Goal: Task Accomplishment & Management: Manage account settings

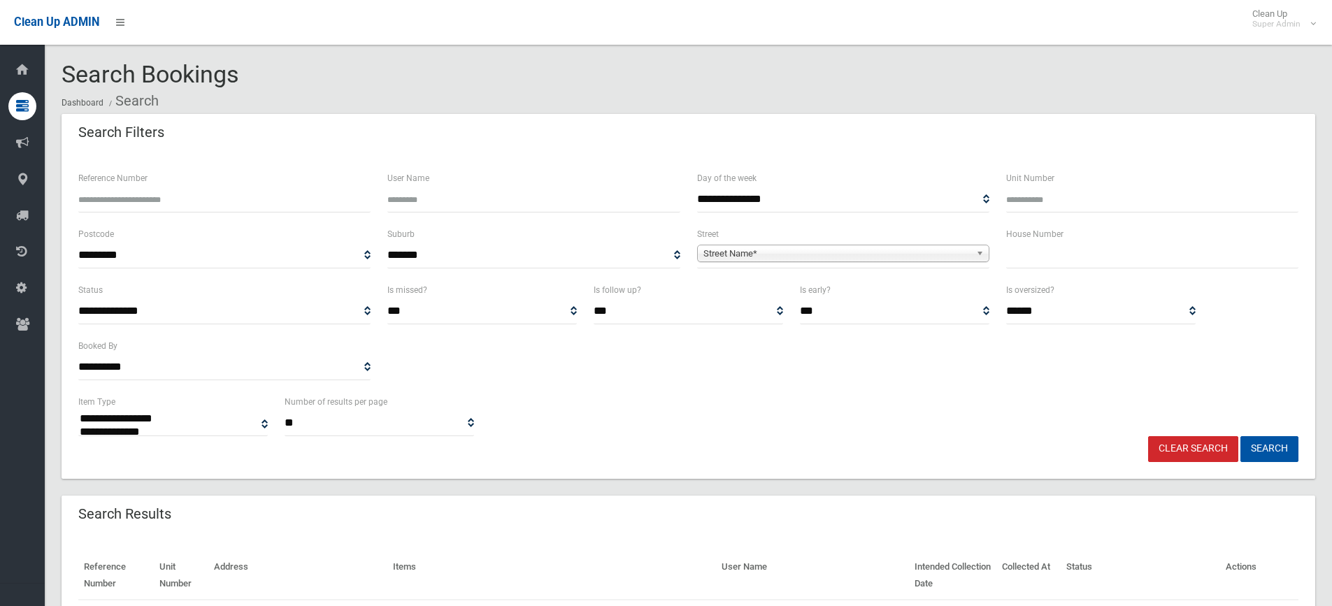
select select
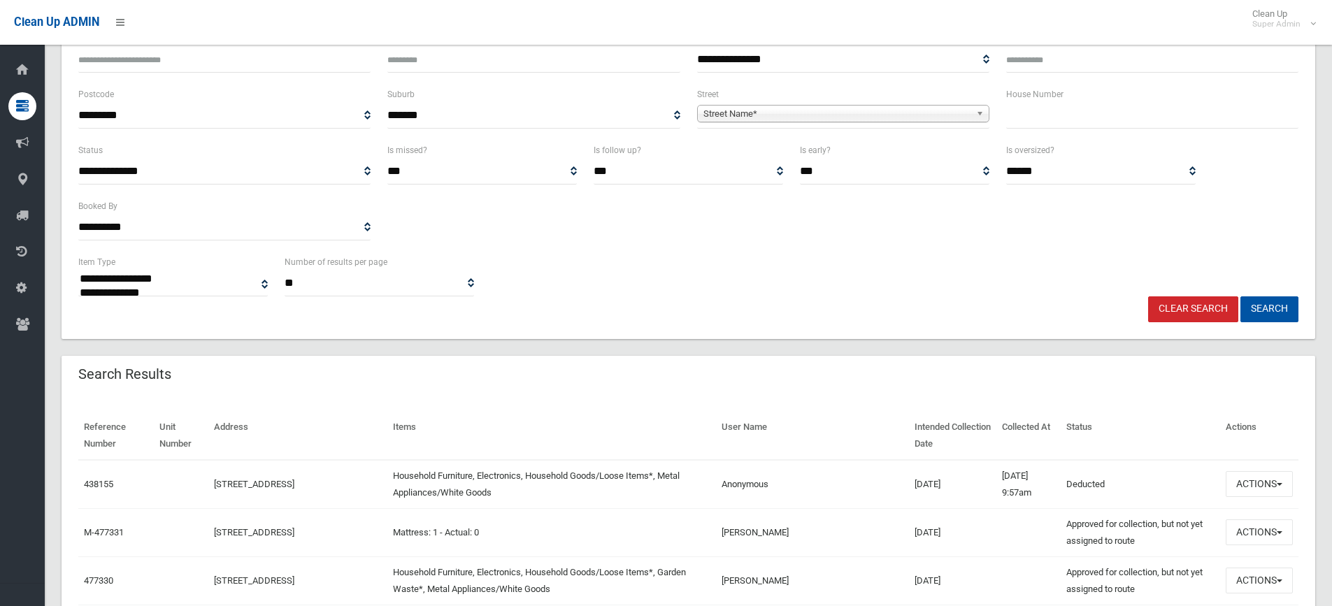
scroll to position [140, 0]
click at [1080, 119] on input "text" at bounding box center [1152, 116] width 292 height 26
type input "**"
click at [909, 111] on span "Street Name*" at bounding box center [836, 114] width 267 height 17
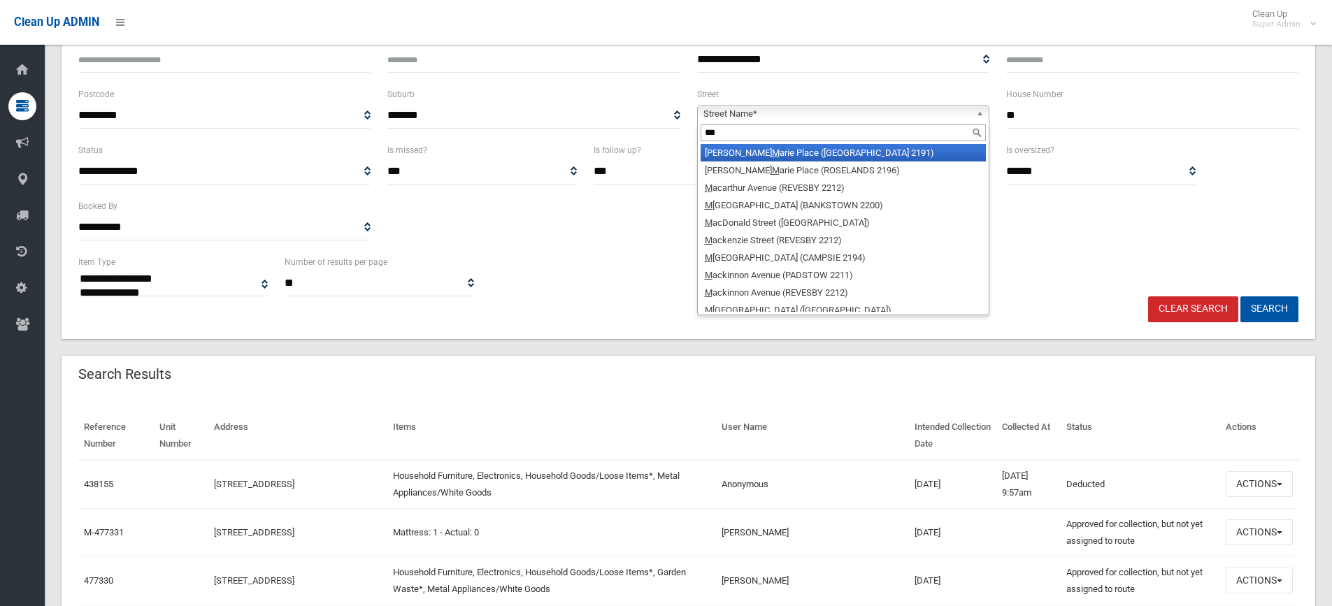
type input "****"
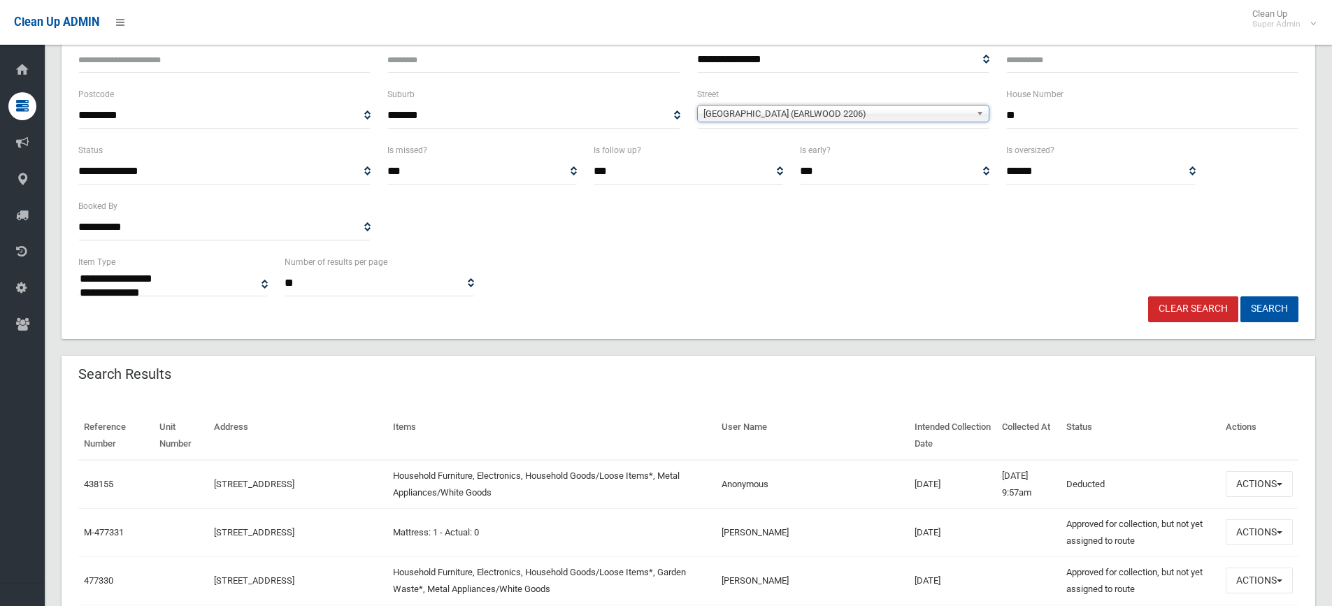
click at [1035, 119] on input "**" at bounding box center [1152, 116] width 292 height 26
click at [1240, 296] on button "Search" at bounding box center [1269, 309] width 58 height 26
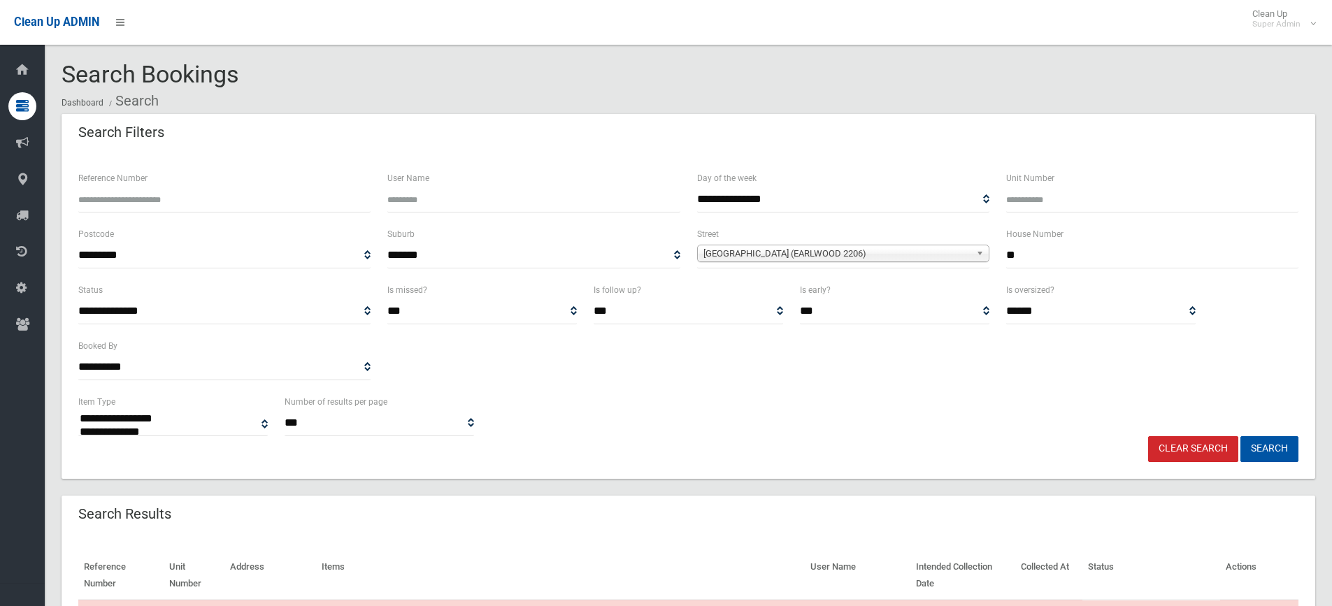
select select
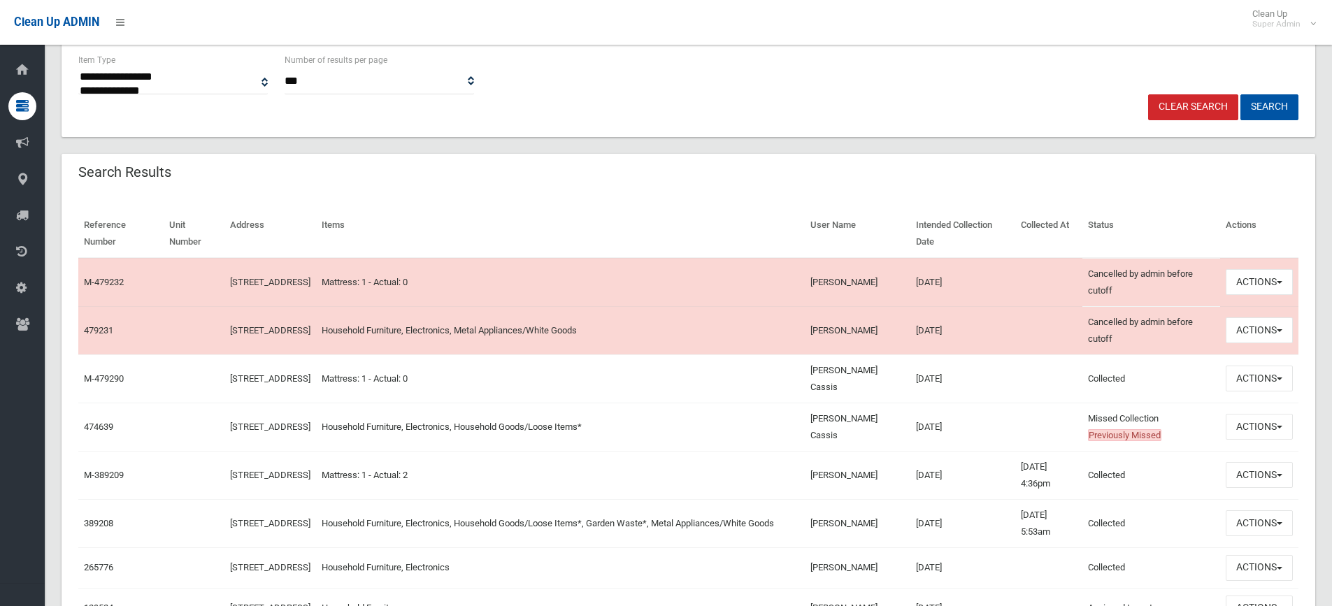
scroll to position [350, 0]
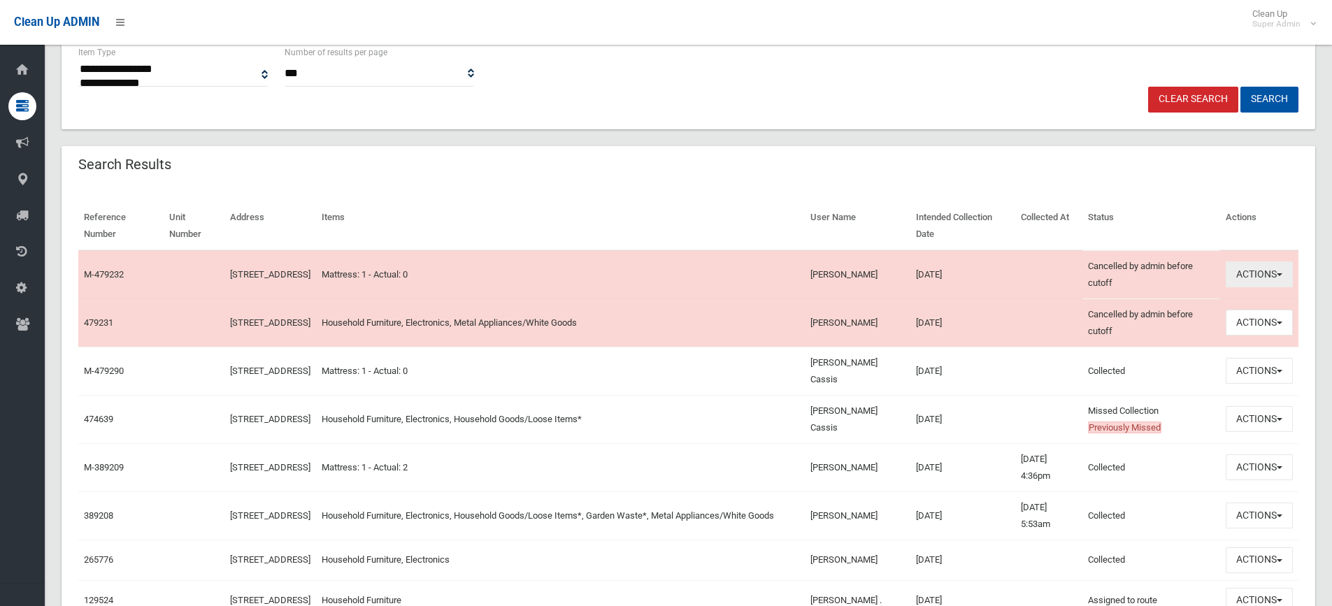
click at [1253, 268] on button "Actions" at bounding box center [1258, 274] width 67 height 26
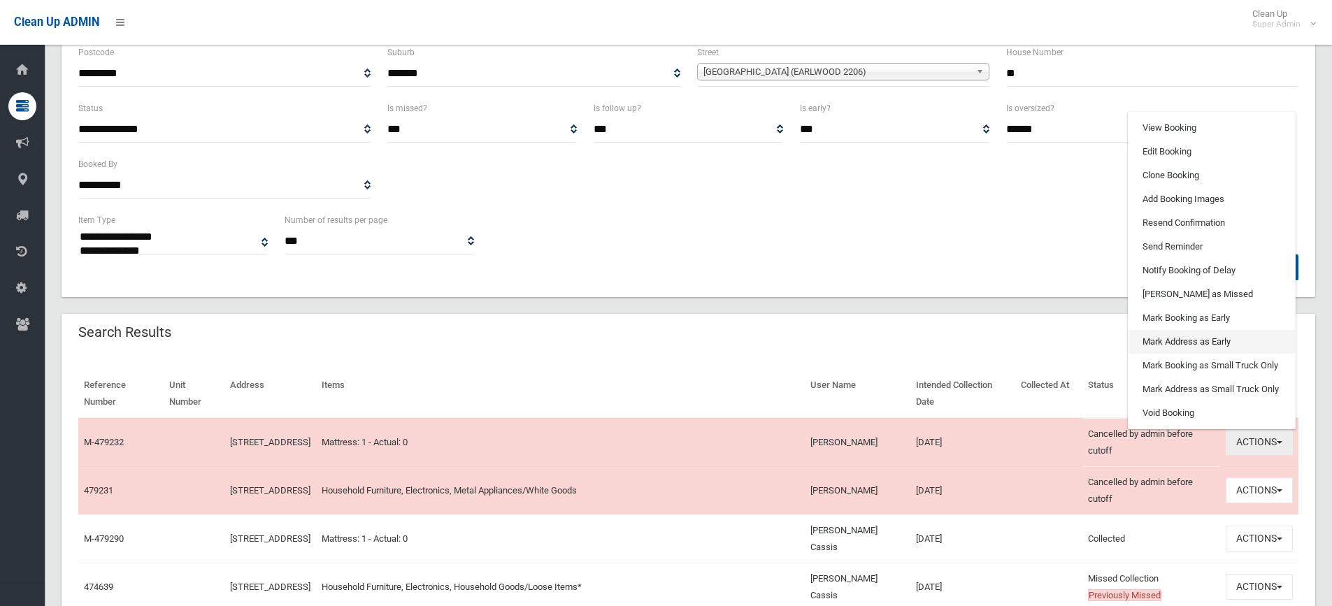
scroll to position [140, 0]
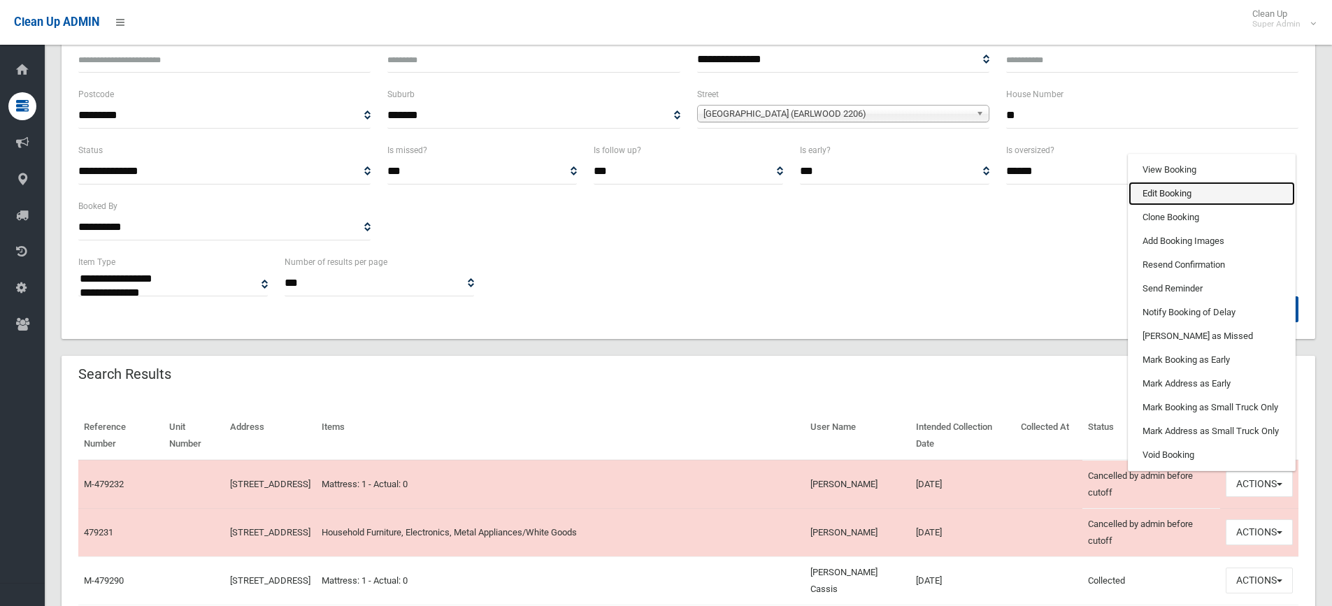
click at [1179, 195] on link "Edit Booking" at bounding box center [1211, 194] width 166 height 24
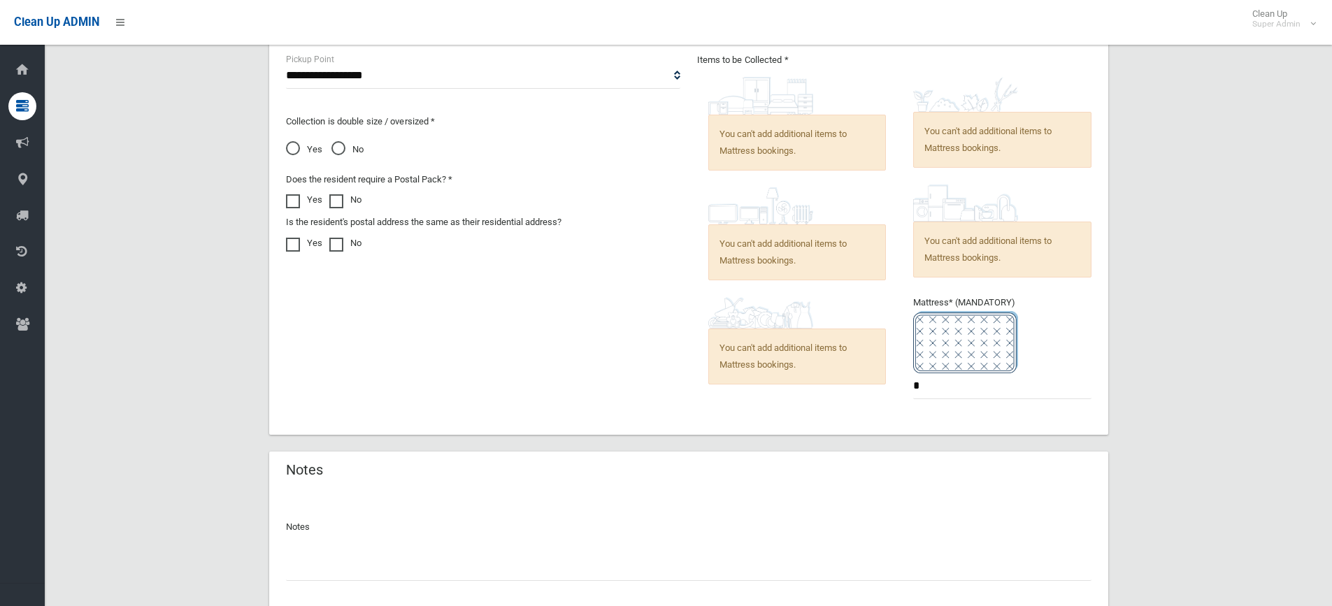
scroll to position [856, 0]
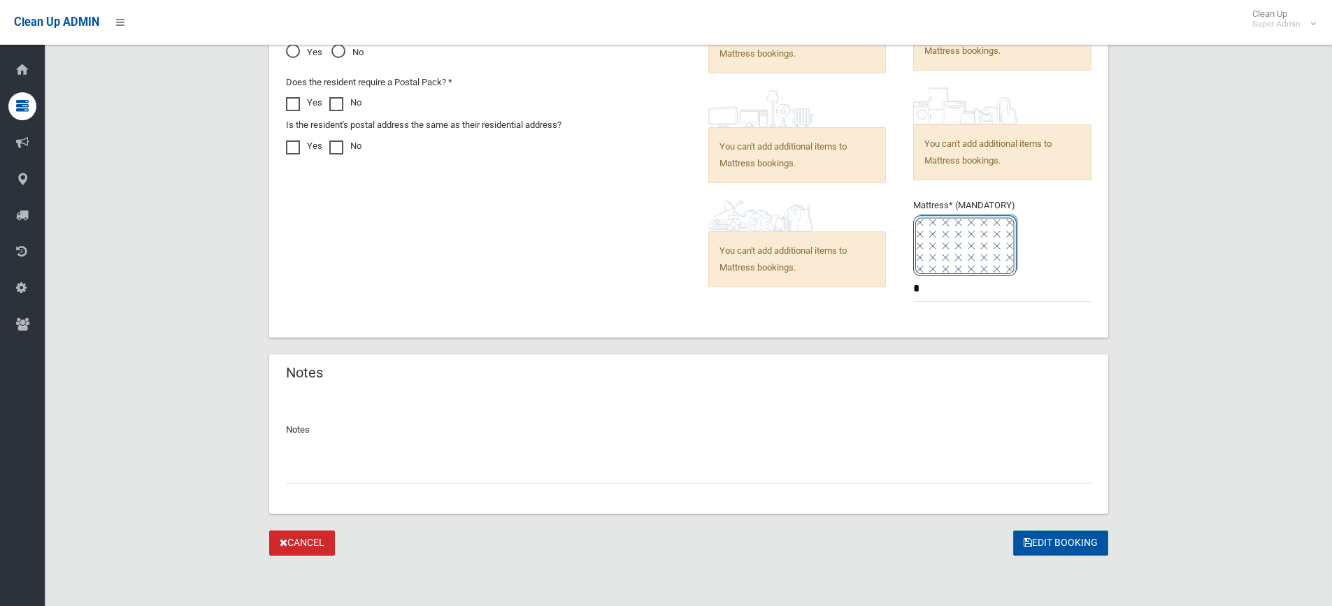
click at [1076, 537] on button "Edit Booking" at bounding box center [1060, 544] width 95 height 26
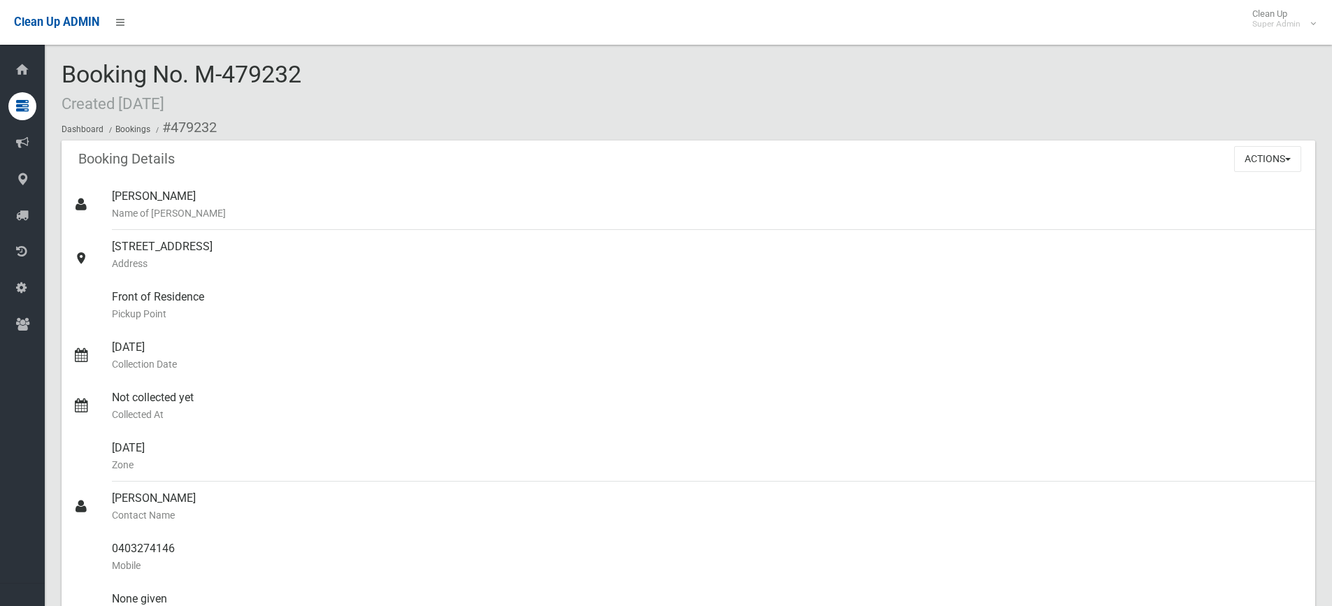
drag, startPoint x: 305, startPoint y: 75, endPoint x: 222, endPoint y: 78, distance: 83.2
click at [222, 78] on div "Booking No. M-479232 Created [DATE] Dashboard Bookings #479232" at bounding box center [688, 101] width 1253 height 79
copy span "479232"
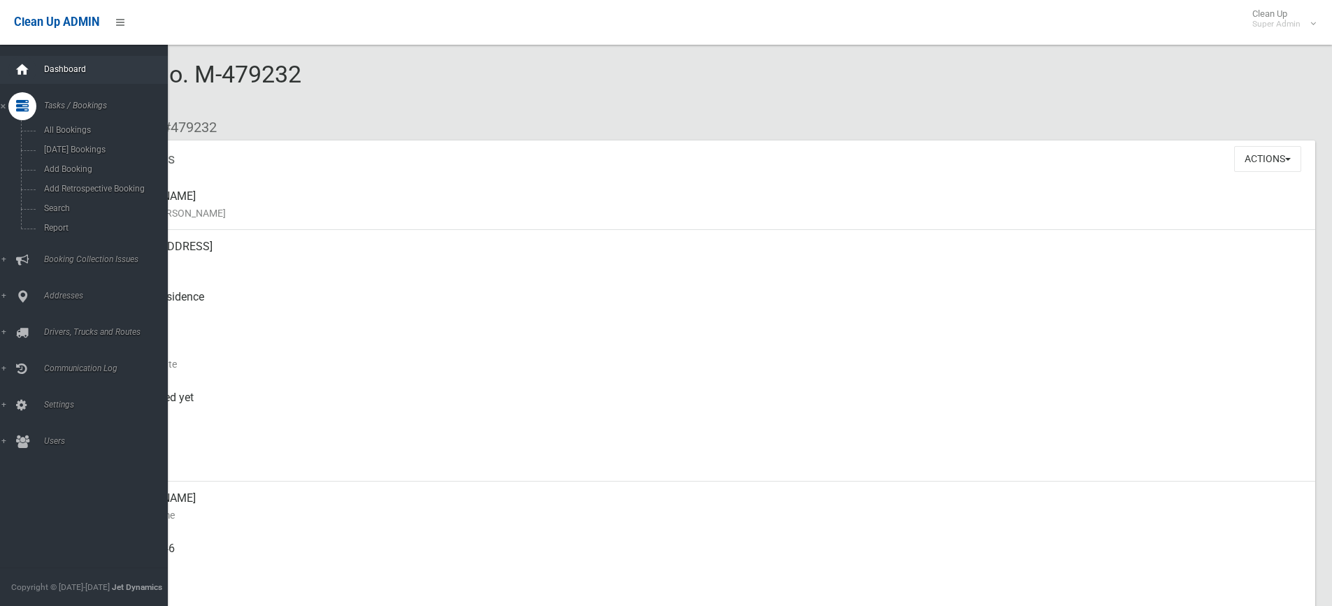
click at [22, 67] on icon at bounding box center [22, 70] width 15 height 28
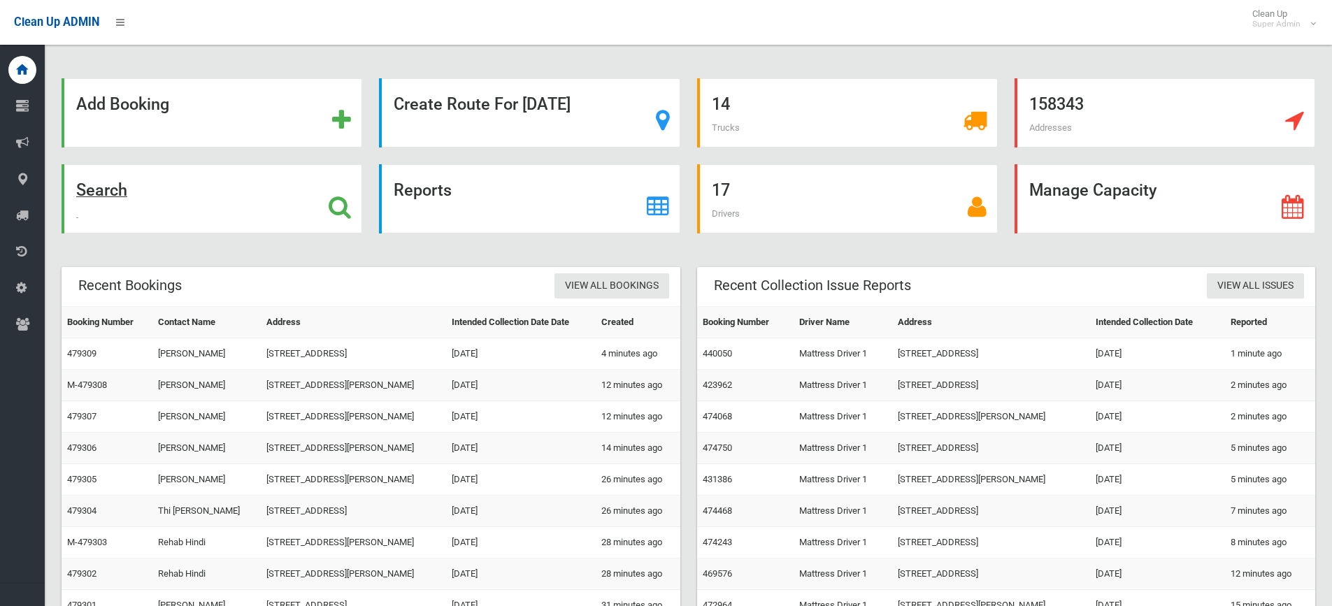
click at [113, 189] on strong "Search" at bounding box center [101, 190] width 51 height 20
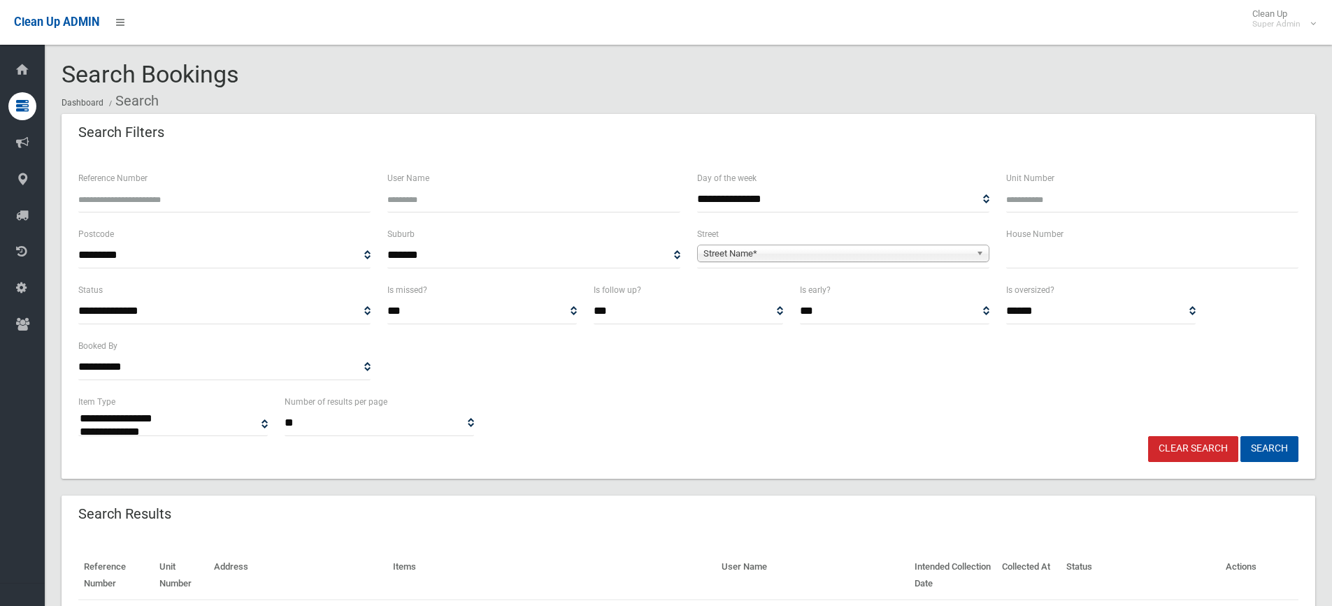
select select
click at [173, 196] on input "Reference Number" at bounding box center [224, 200] width 292 height 26
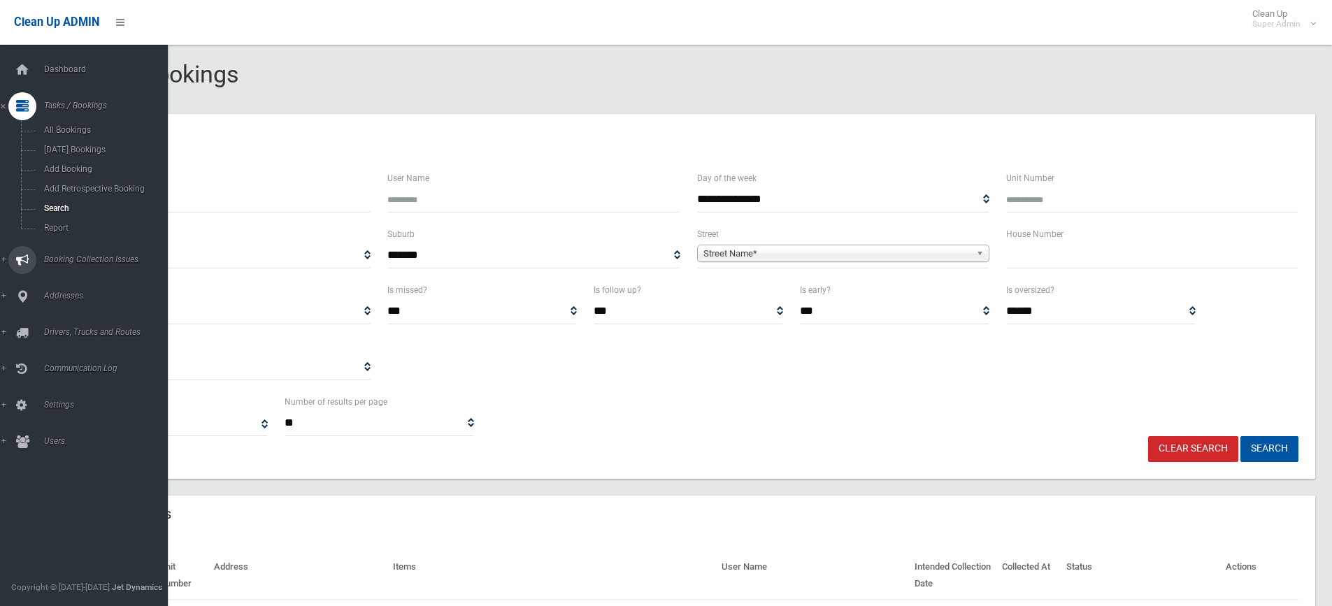
paste input "******"
type input "******"
click at [1240, 436] on button "Search" at bounding box center [1269, 449] width 58 height 26
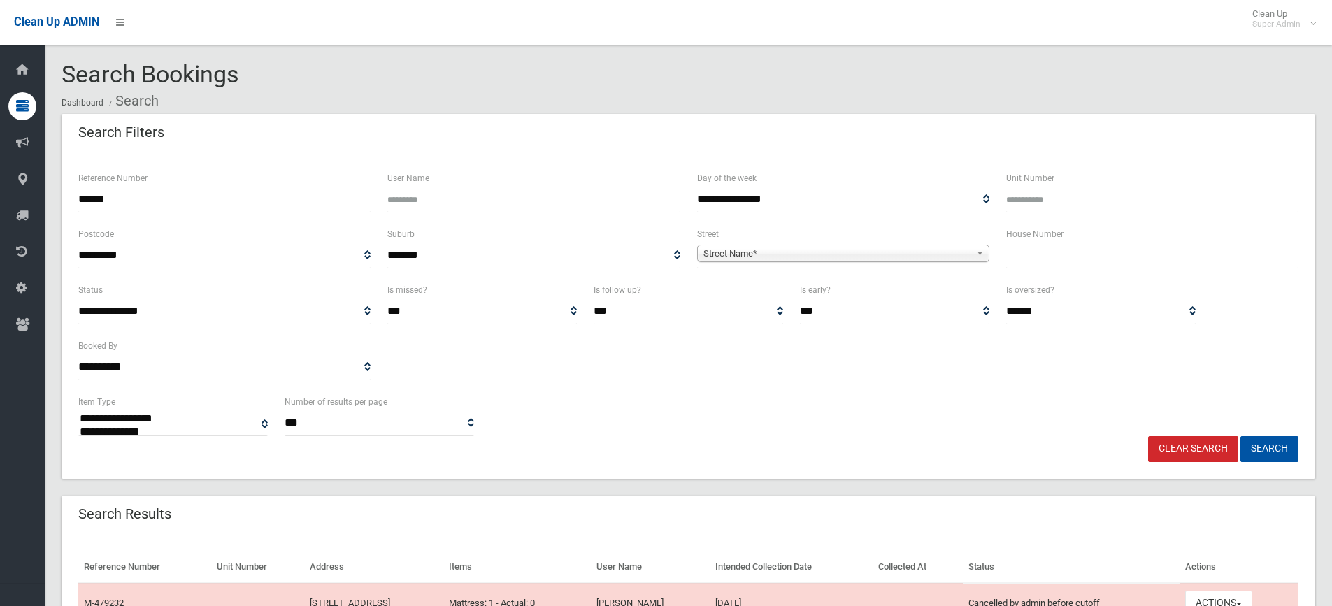
select select
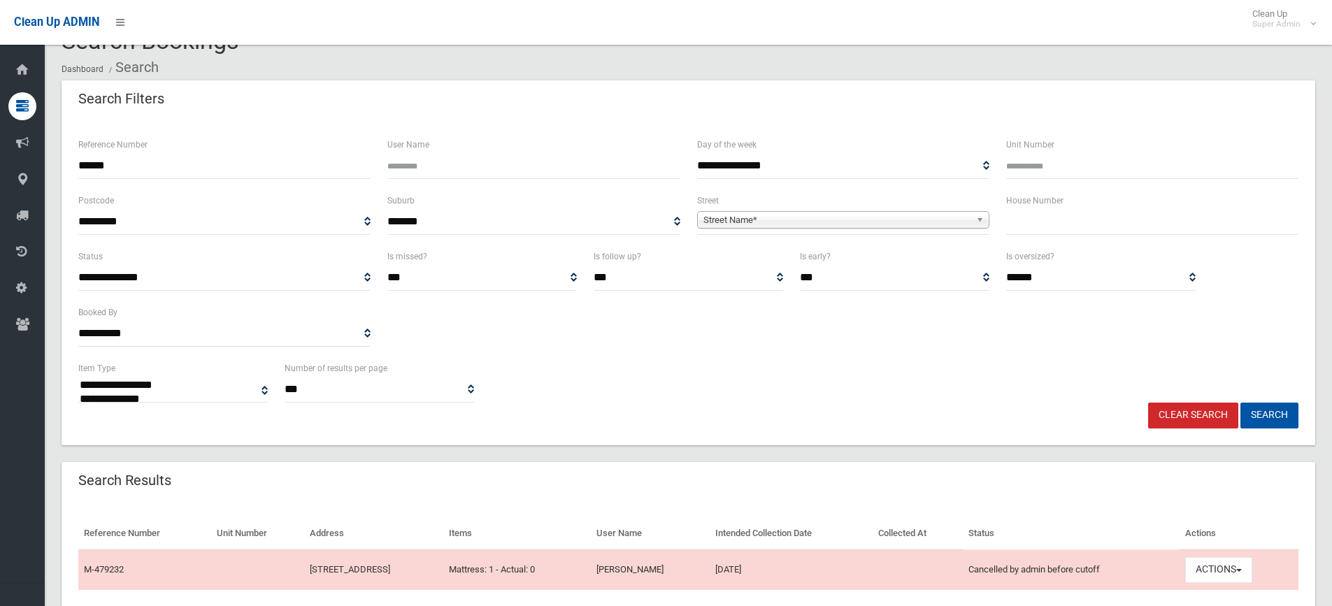
scroll to position [85, 0]
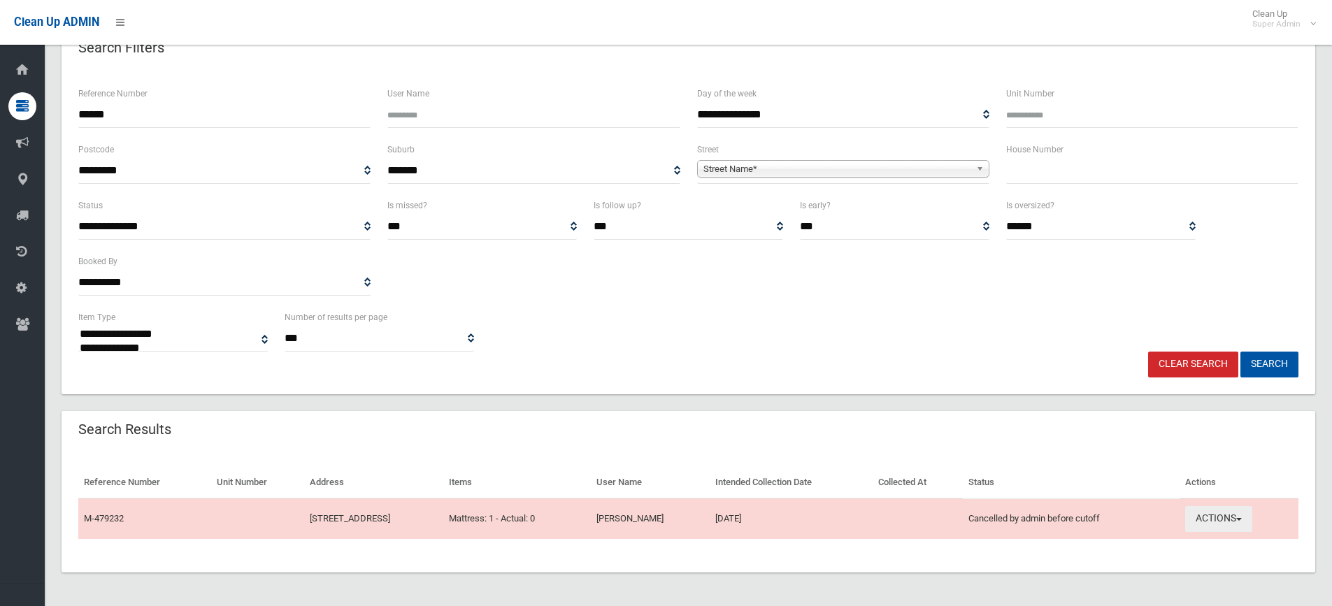
click at [1229, 528] on button "Actions" at bounding box center [1218, 519] width 67 height 26
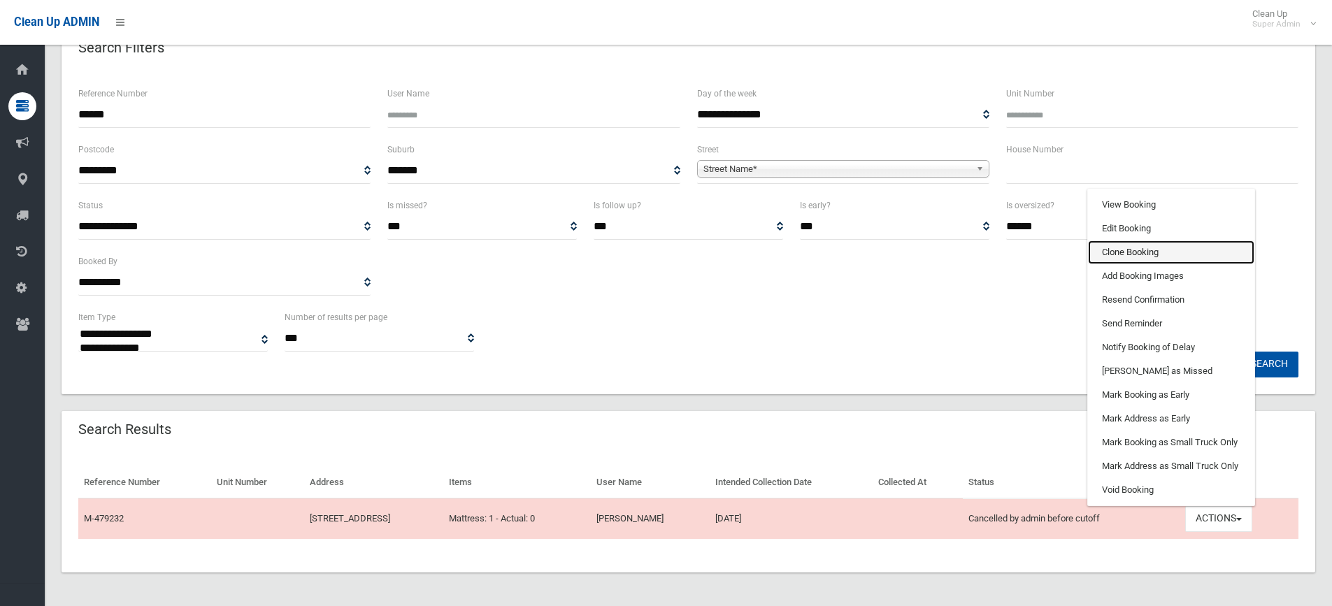
click at [1126, 250] on link "Clone Booking" at bounding box center [1171, 252] width 166 height 24
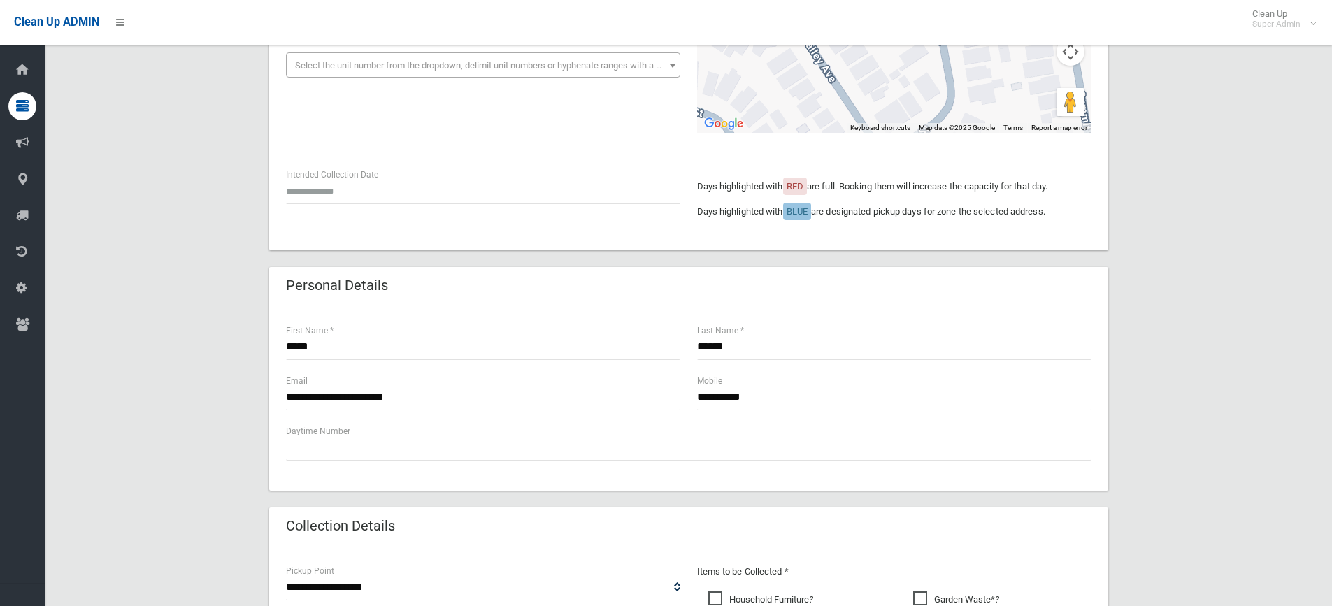
scroll to position [140, 0]
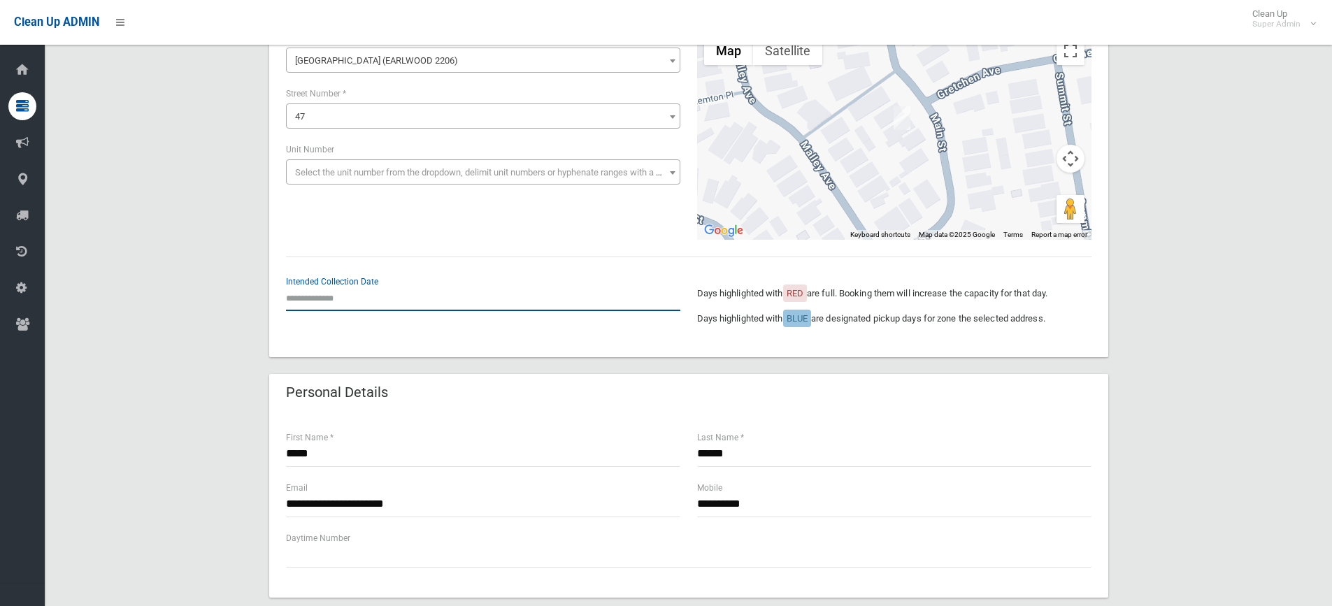
click at [354, 303] on input "text" at bounding box center [483, 298] width 394 height 26
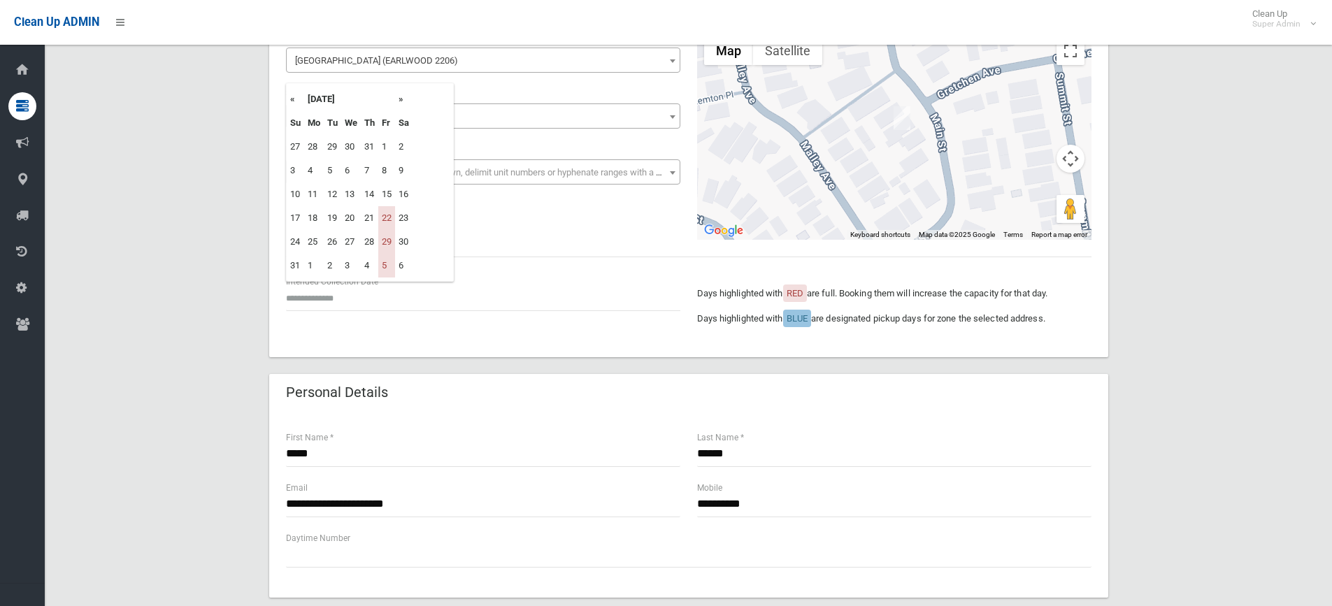
click at [399, 99] on th "»" at bounding box center [403, 99] width 17 height 24
click at [390, 168] on td "12" at bounding box center [386, 171] width 17 height 24
type input "**********"
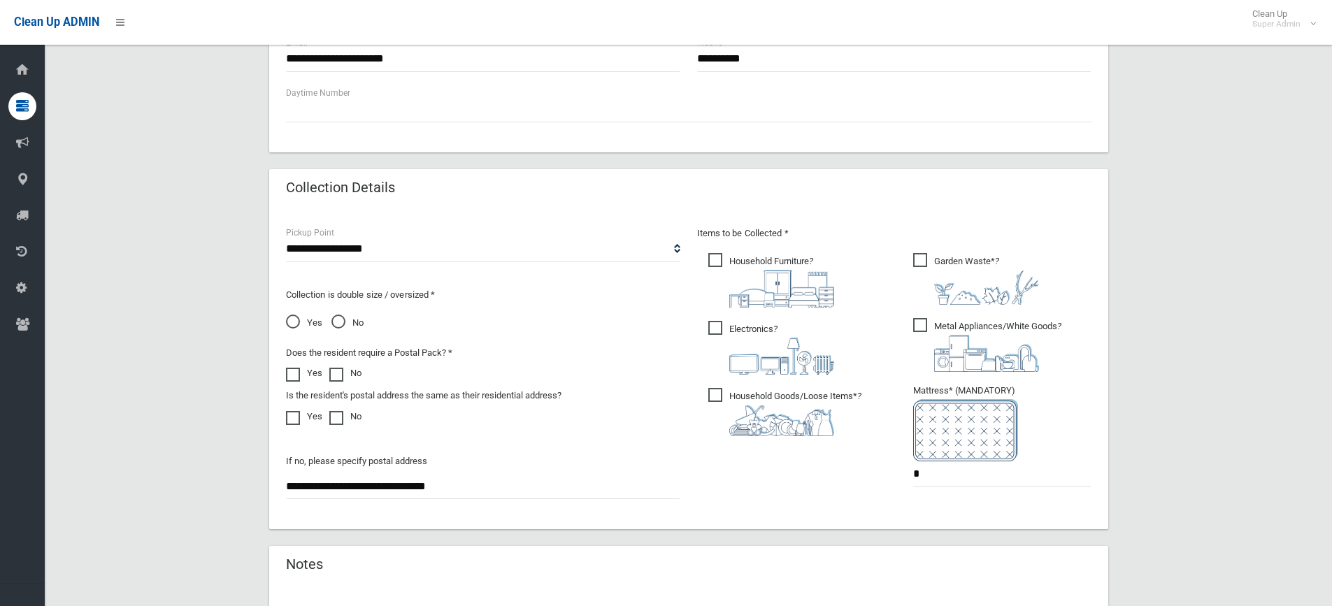
scroll to position [769, 0]
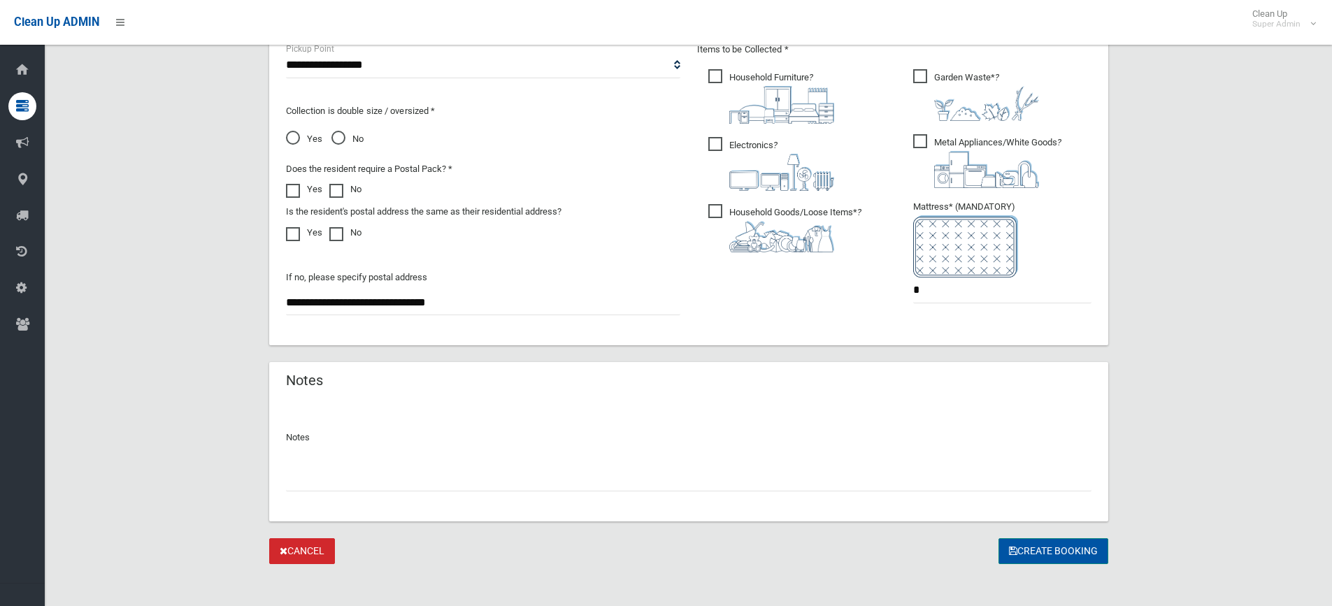
click at [1045, 550] on button "Create Booking" at bounding box center [1053, 551] width 110 height 26
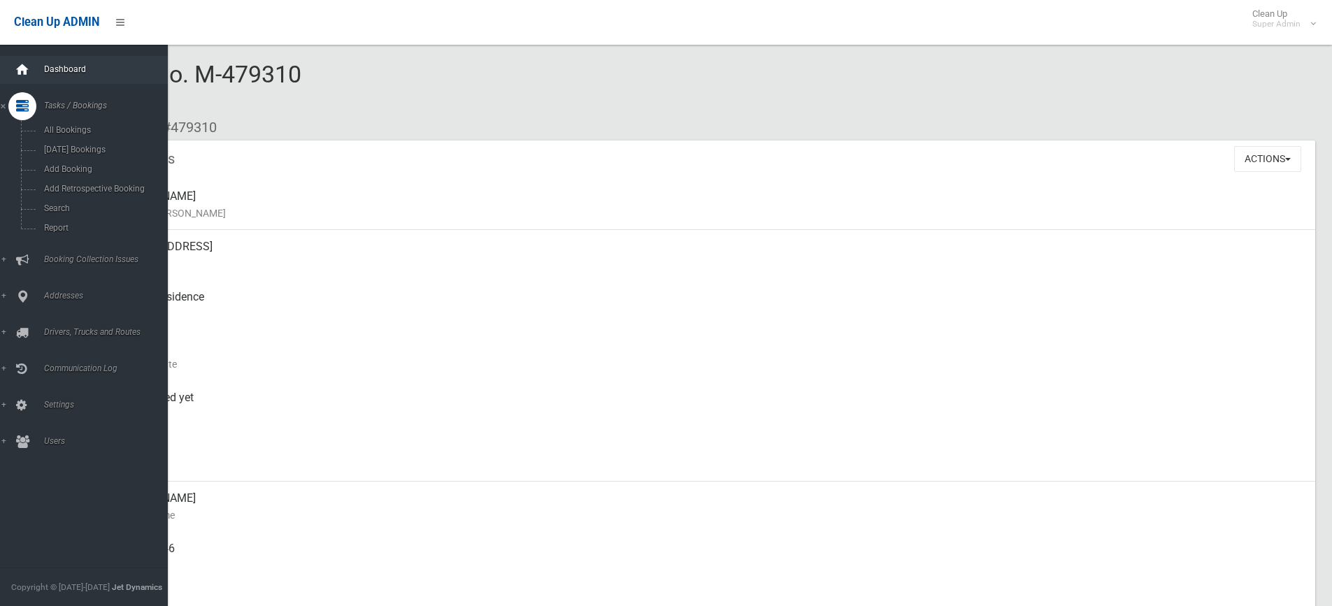
click at [36, 66] on div at bounding box center [22, 70] width 28 height 28
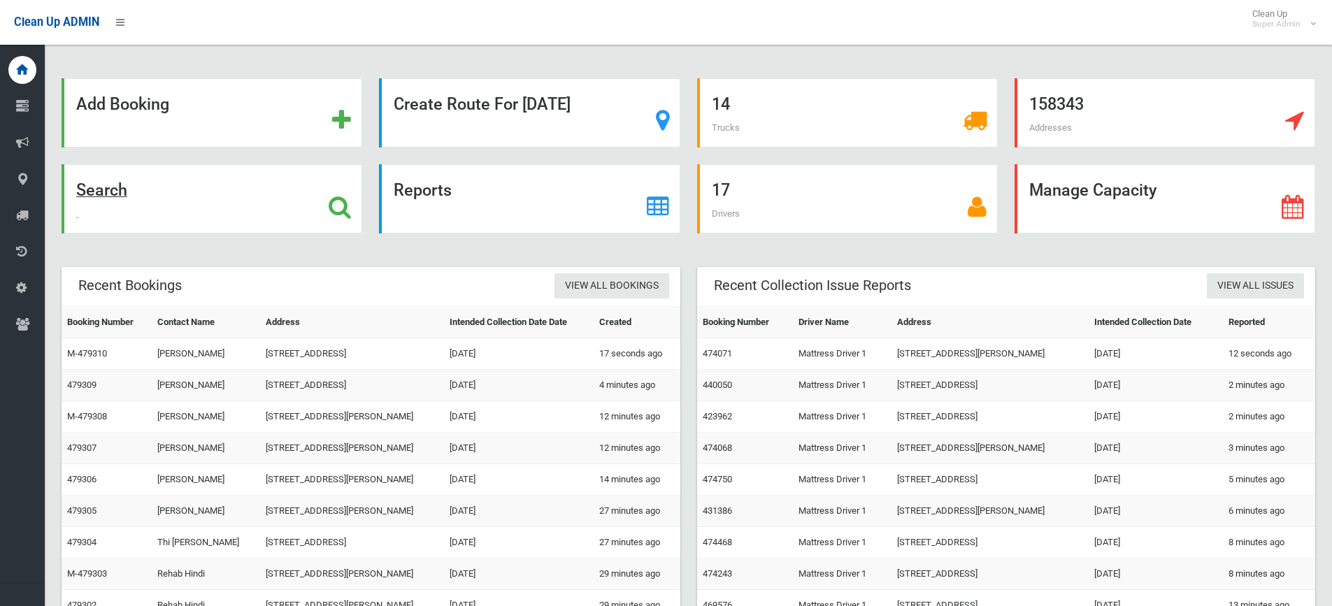
click at [114, 195] on strong "Search" at bounding box center [101, 190] width 51 height 20
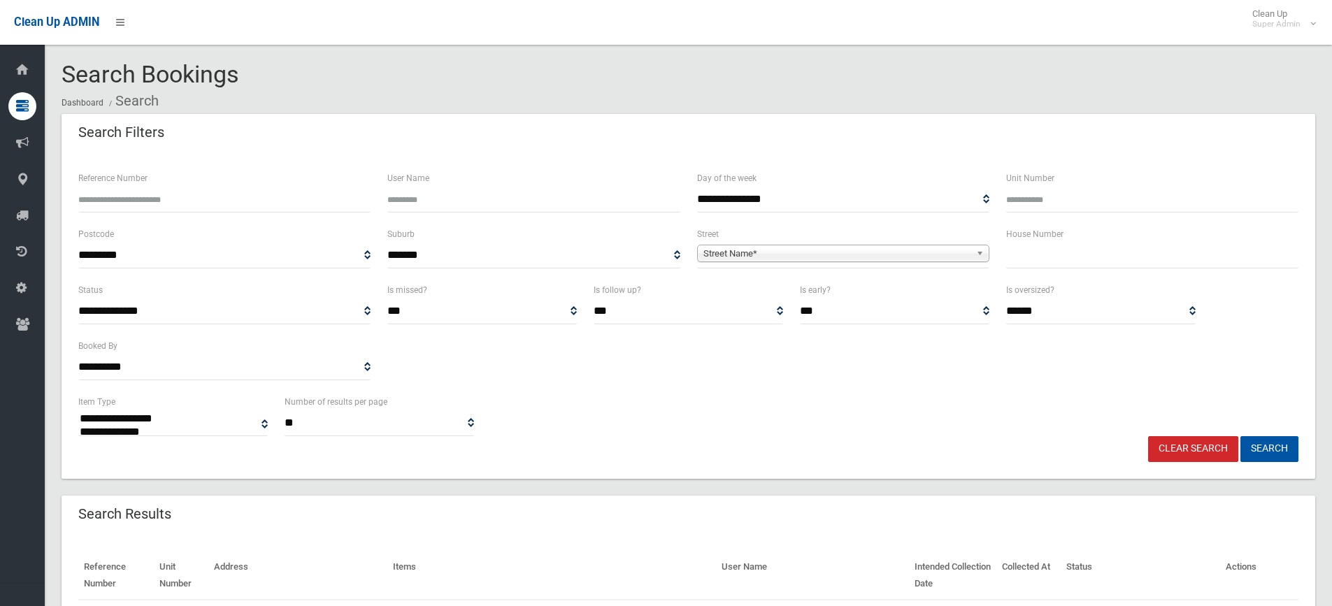
select select
click at [124, 190] on input "Reference Number" at bounding box center [224, 200] width 292 height 26
paste input "******"
type input "******"
click at [1240, 436] on button "Search" at bounding box center [1269, 449] width 58 height 26
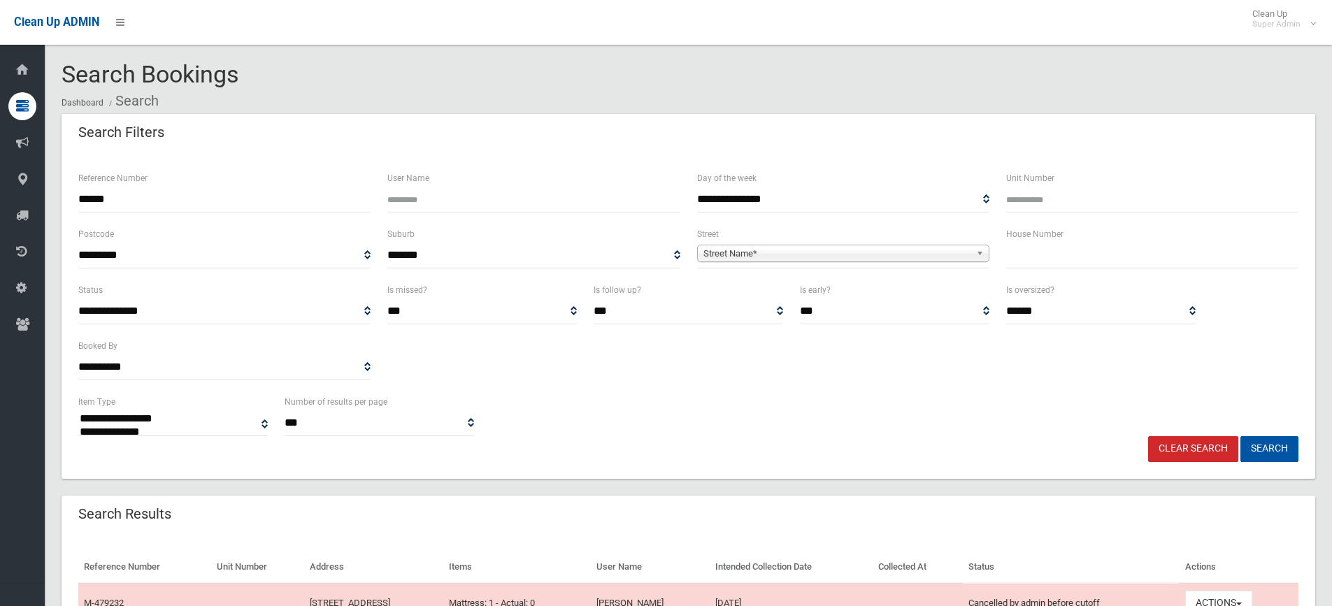
select select
click at [153, 202] on input "******" at bounding box center [224, 200] width 292 height 26
type input "*"
type input "******"
click at [1240, 436] on button "Search" at bounding box center [1269, 449] width 58 height 26
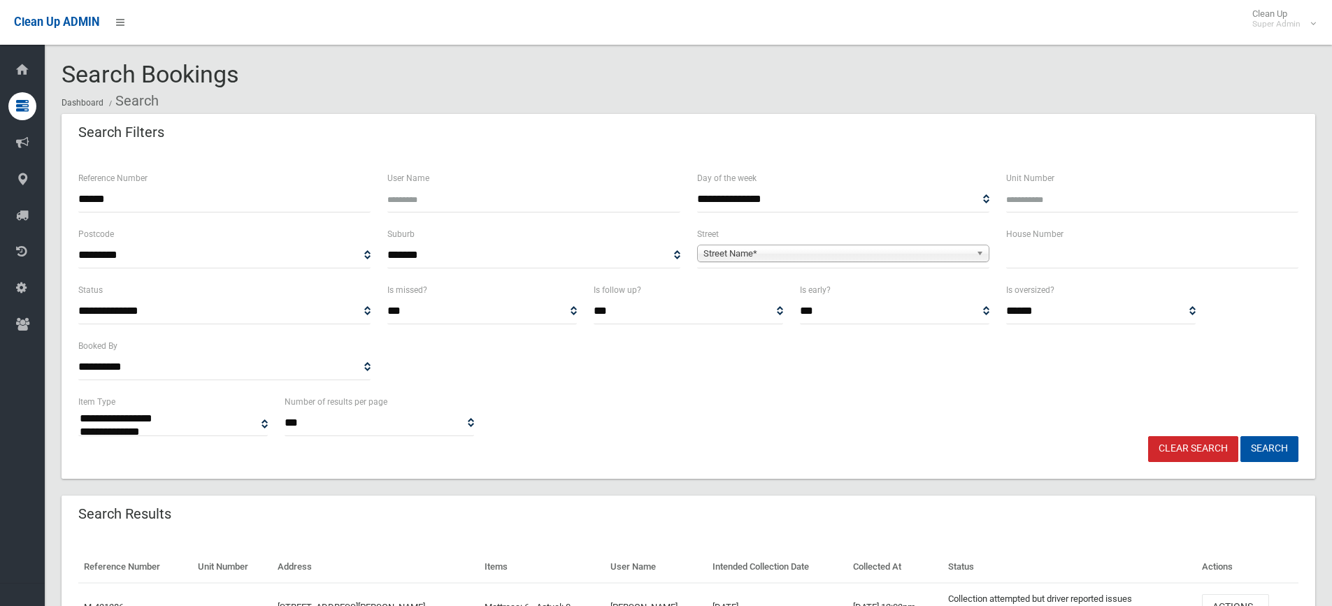
select select
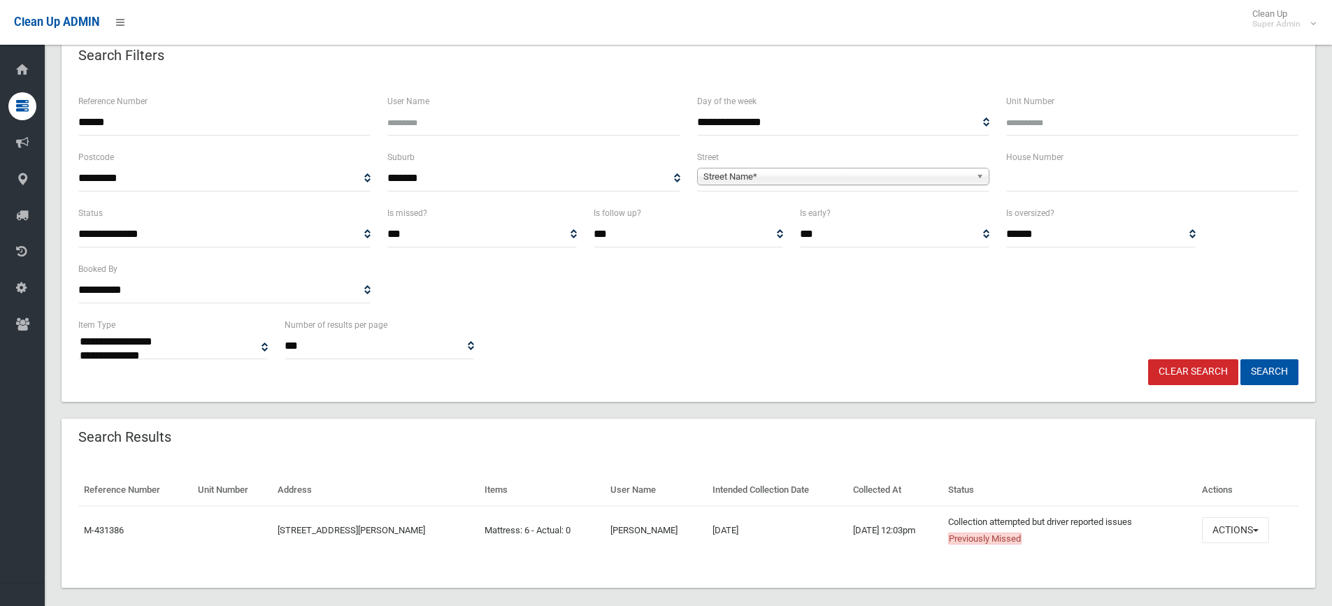
scroll to position [92, 0]
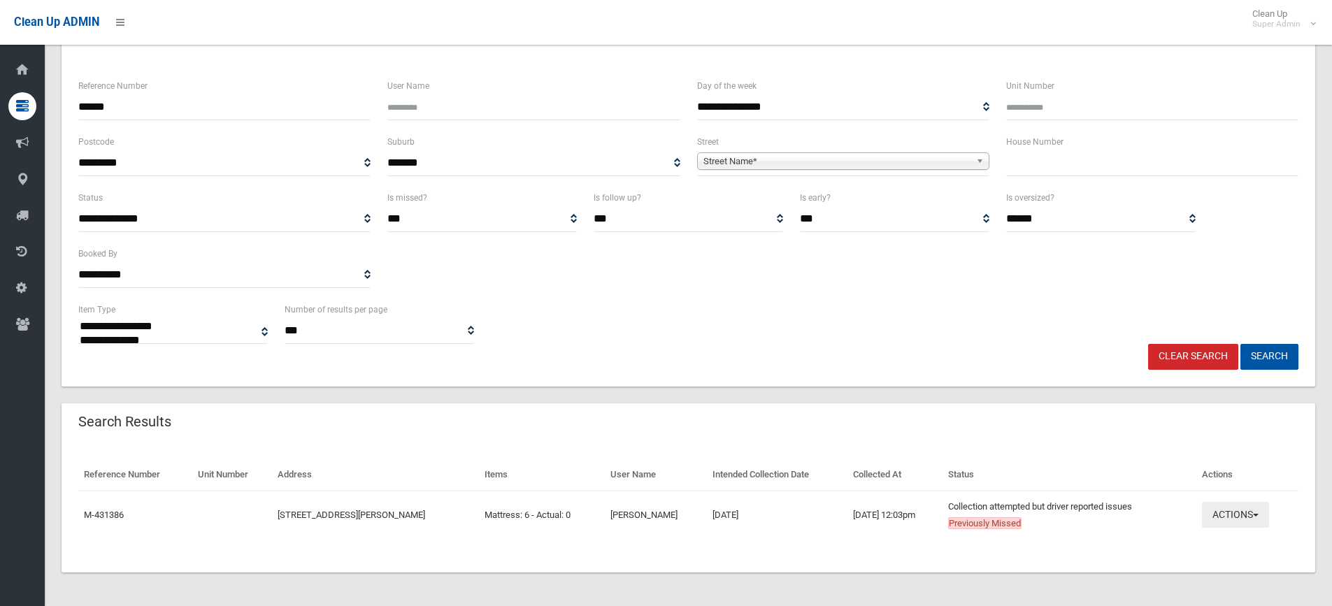
click at [1235, 512] on button "Actions" at bounding box center [1235, 515] width 67 height 26
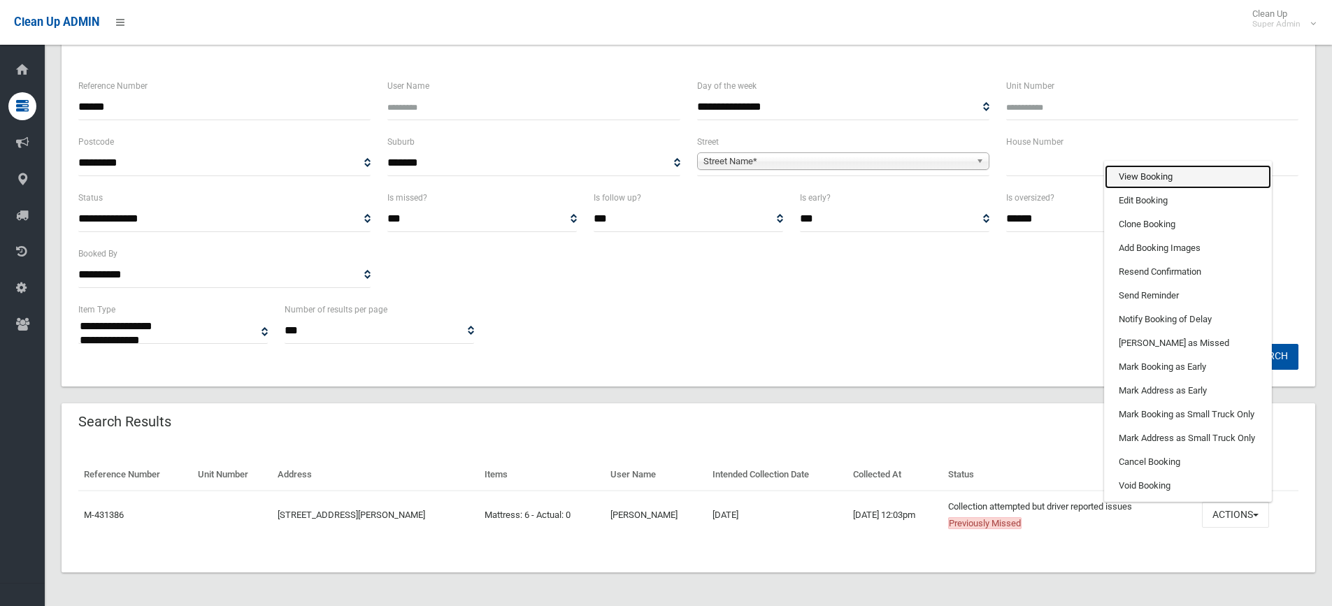
click at [1156, 177] on link "View Booking" at bounding box center [1188, 177] width 166 height 24
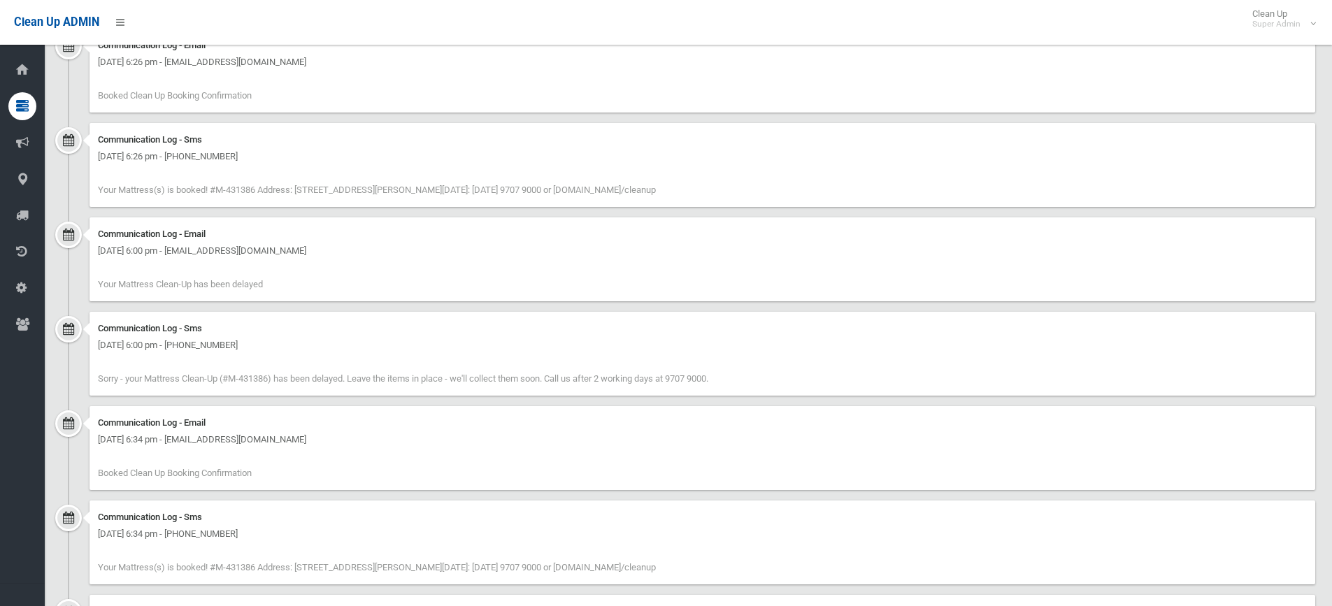
scroll to position [909, 0]
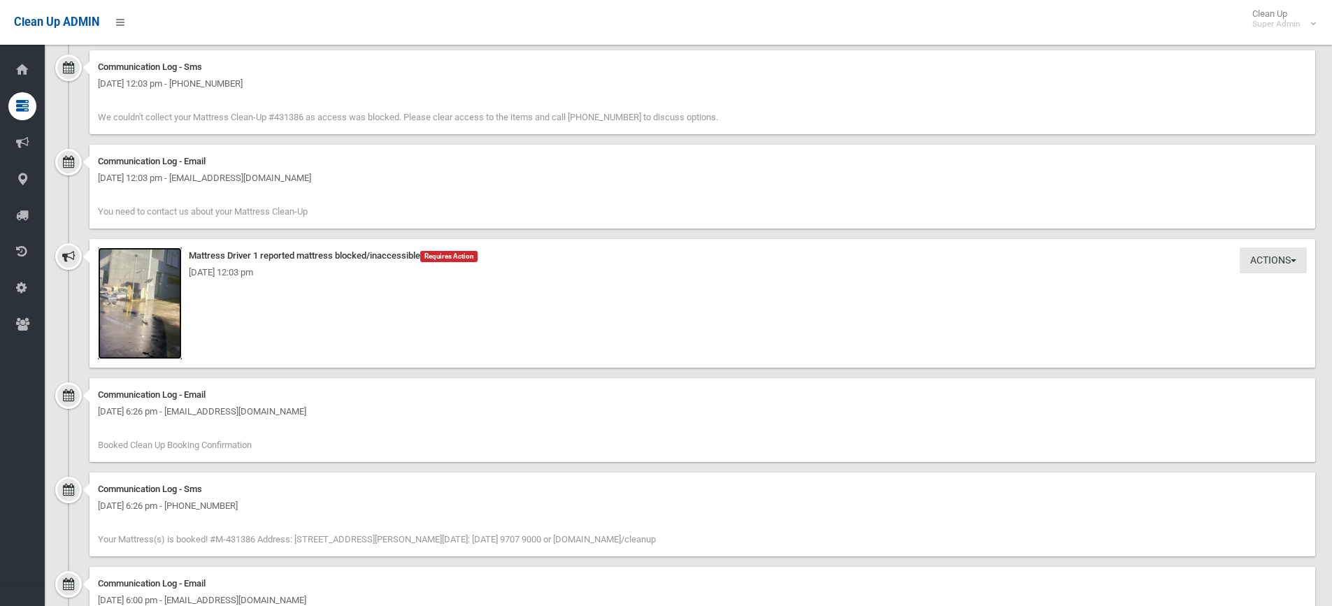
click at [143, 306] on img at bounding box center [140, 303] width 84 height 112
click at [154, 301] on img at bounding box center [140, 303] width 84 height 112
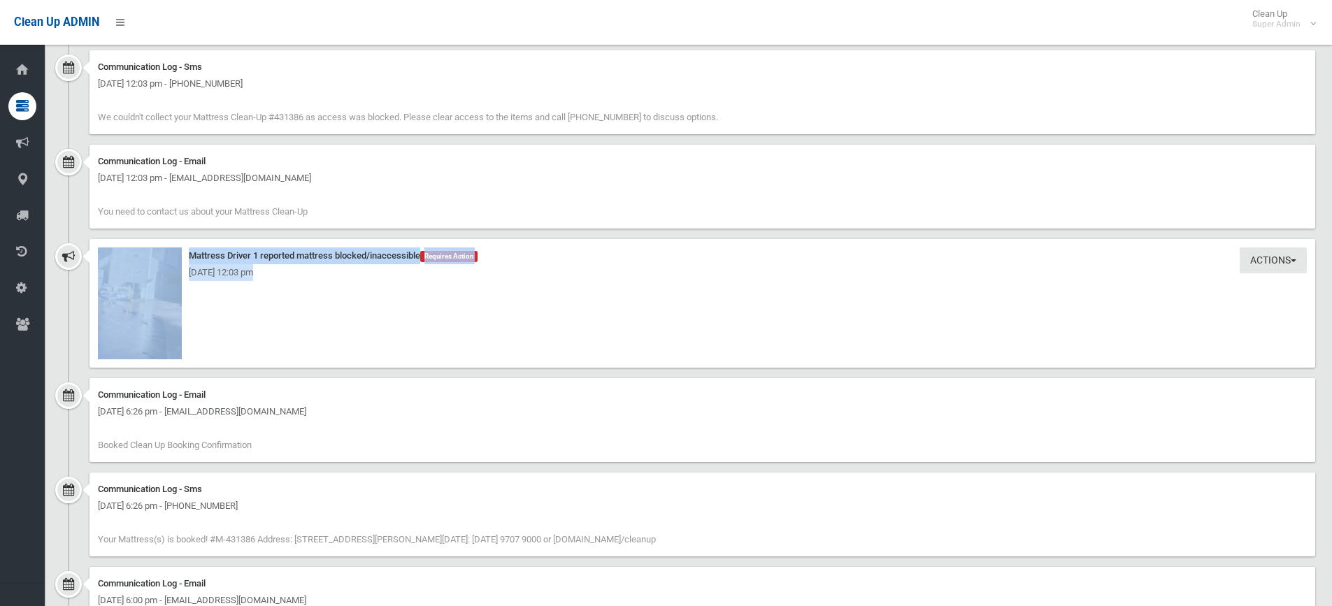
drag, startPoint x: 212, startPoint y: 354, endPoint x: 125, endPoint y: 256, distance: 130.7
click at [125, 256] on div "Actions Take Action Mattress Driver 1 reported mattress blocked/inaccessible Re…" at bounding box center [701, 303] width 1225 height 129
copy div "Actions Take Action Mattress Driver 1 reported mattress blocked/inaccessible Re…"
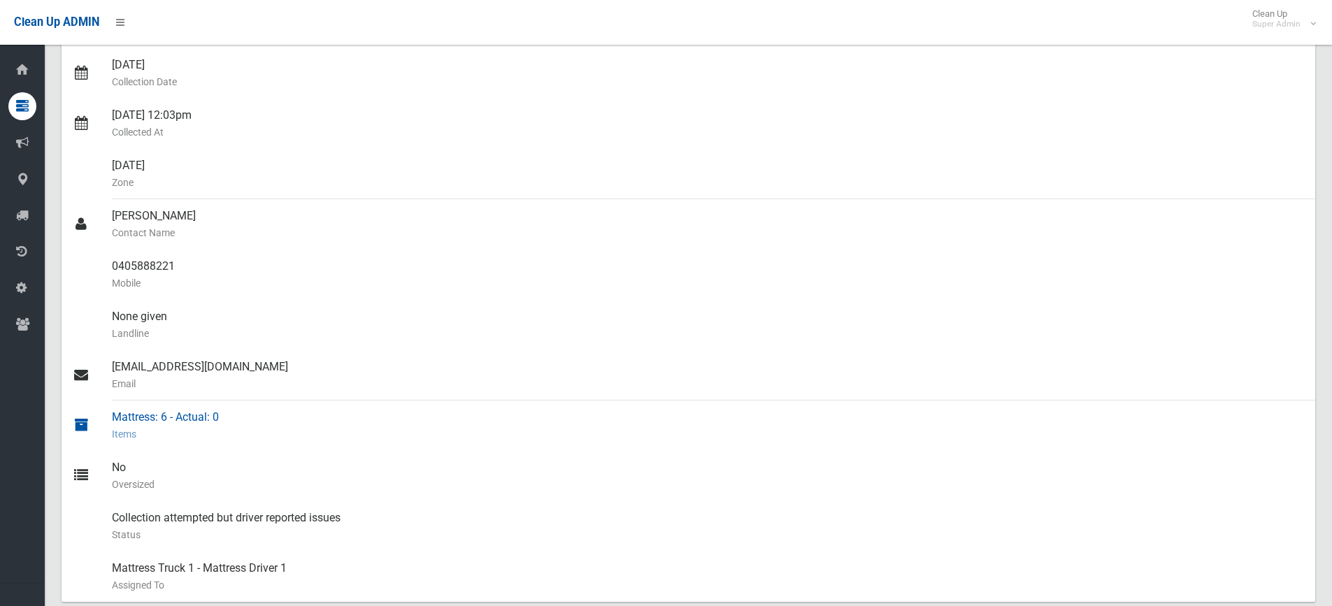
scroll to position [140, 0]
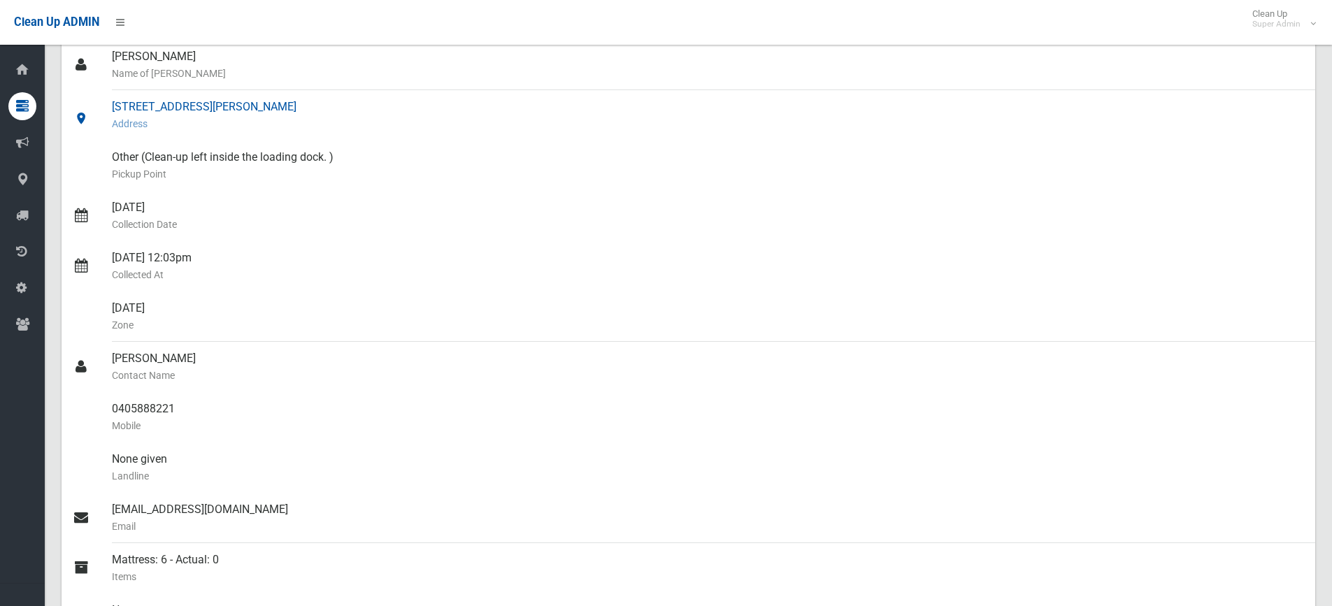
drag, startPoint x: 343, startPoint y: 155, endPoint x: 94, endPoint y: 101, distance: 254.8
click at [94, 101] on ul "Cameron Phelps Name of Booker 11-15 Charles Street, CANTERBURY NSW 2193 Address…" at bounding box center [688, 392] width 1253 height 705
copy ul "11-15 Charles Street, CANTERBURY NSW 2193 Address Other (Clean-up left inside t…"
click at [425, 581] on small "Items" at bounding box center [708, 576] width 1192 height 17
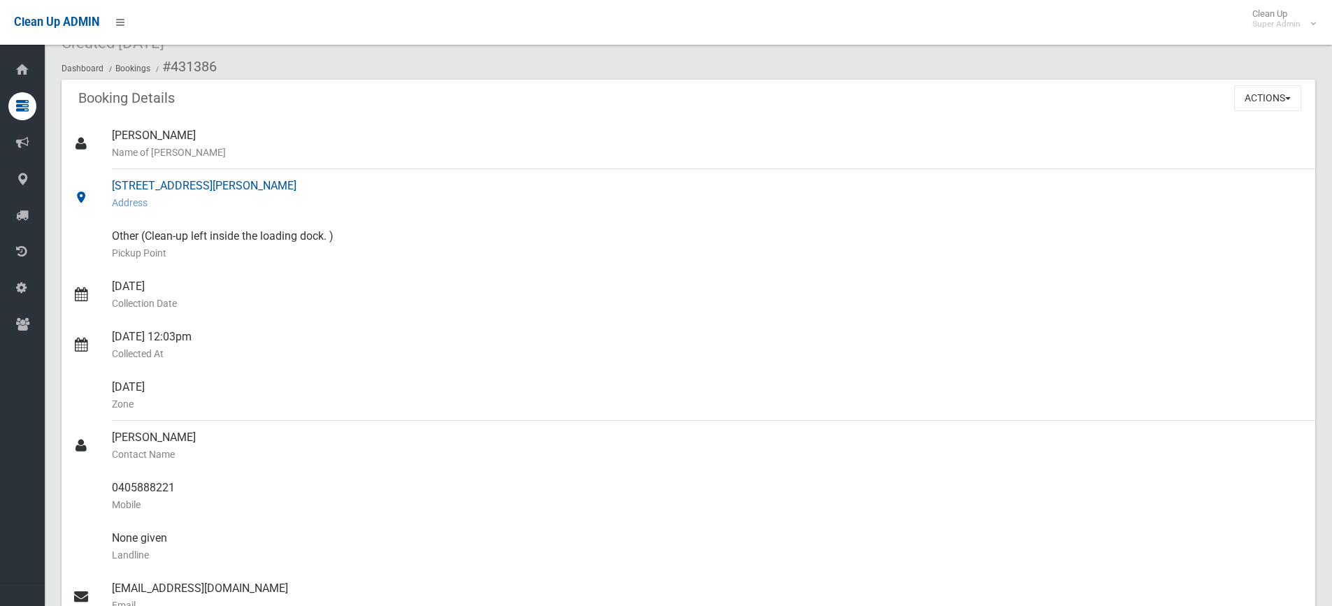
scroll to position [0, 0]
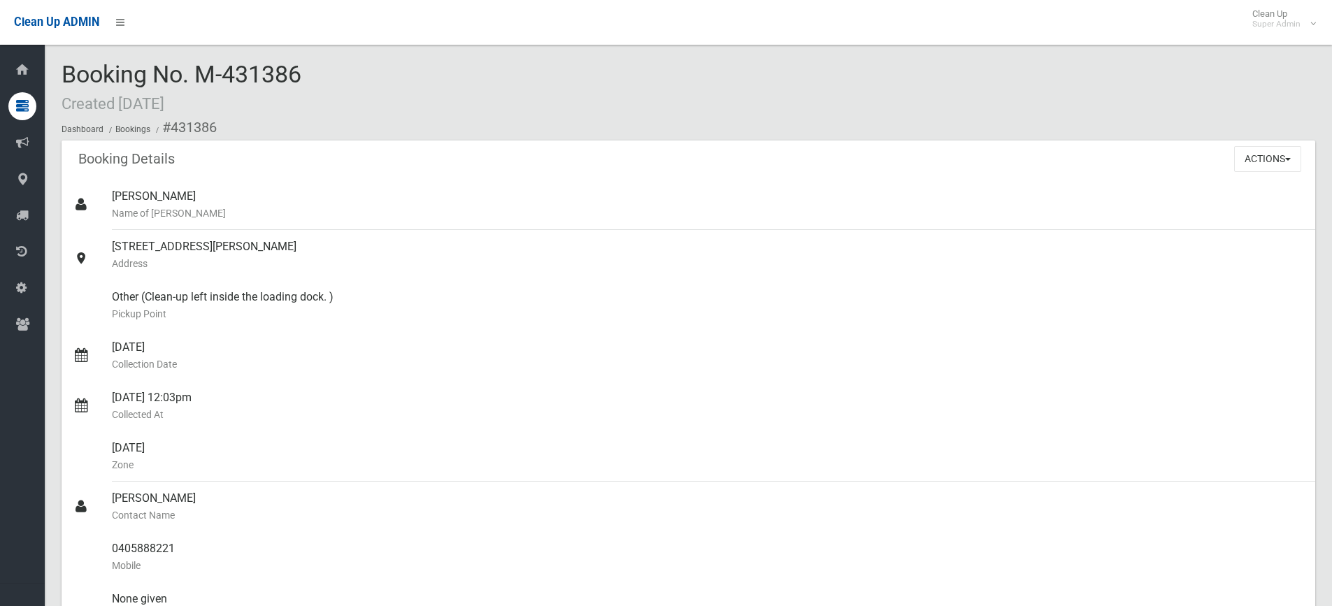
drag, startPoint x: 304, startPoint y: 78, endPoint x: 49, endPoint y: 78, distance: 255.2
copy span "Booking No. M-431386"
click at [1282, 161] on button "Actions" at bounding box center [1267, 159] width 67 height 26
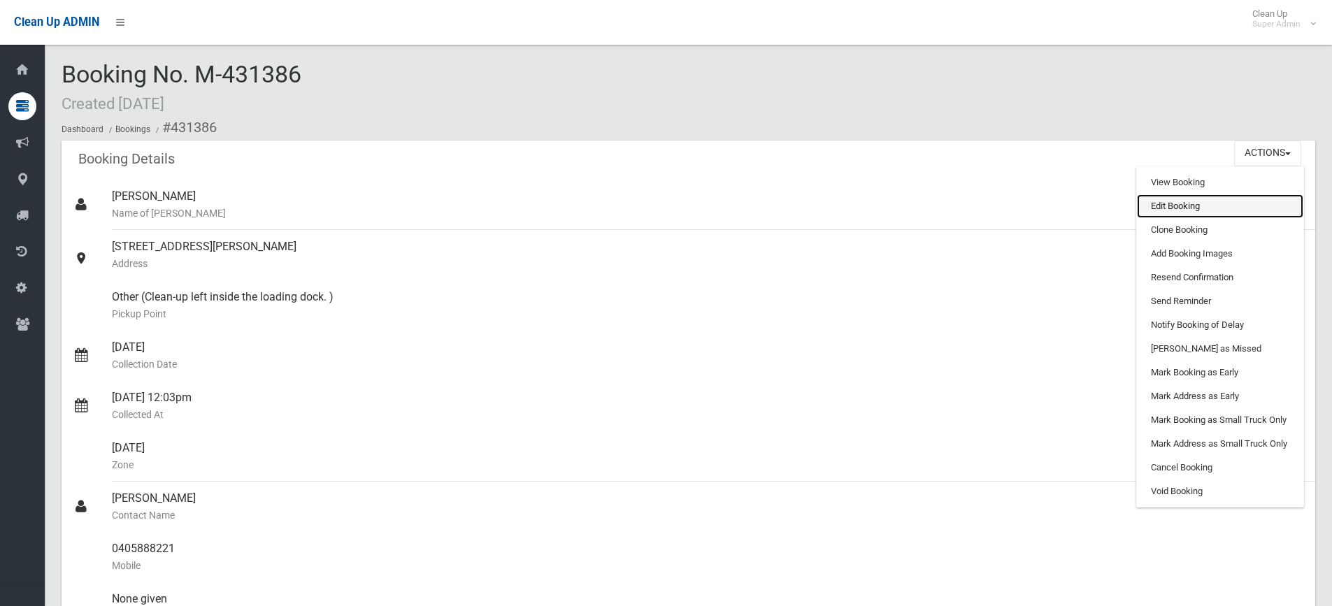
click at [1181, 198] on link "Edit Booking" at bounding box center [1220, 206] width 166 height 24
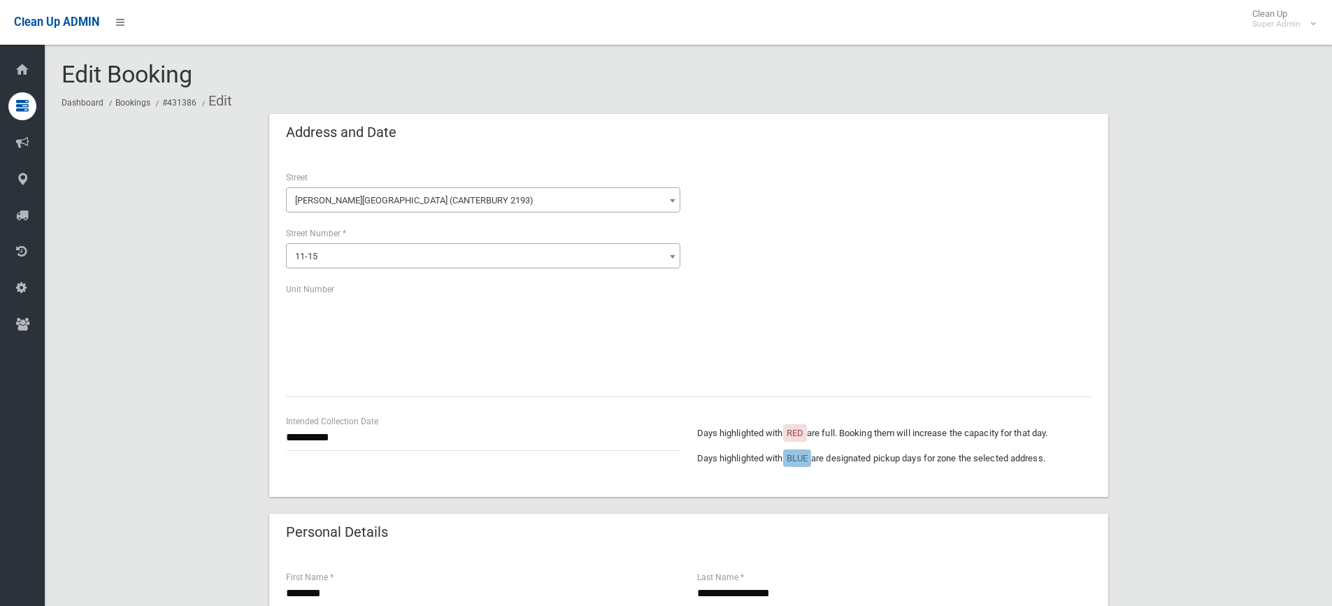
scroll to position [769, 0]
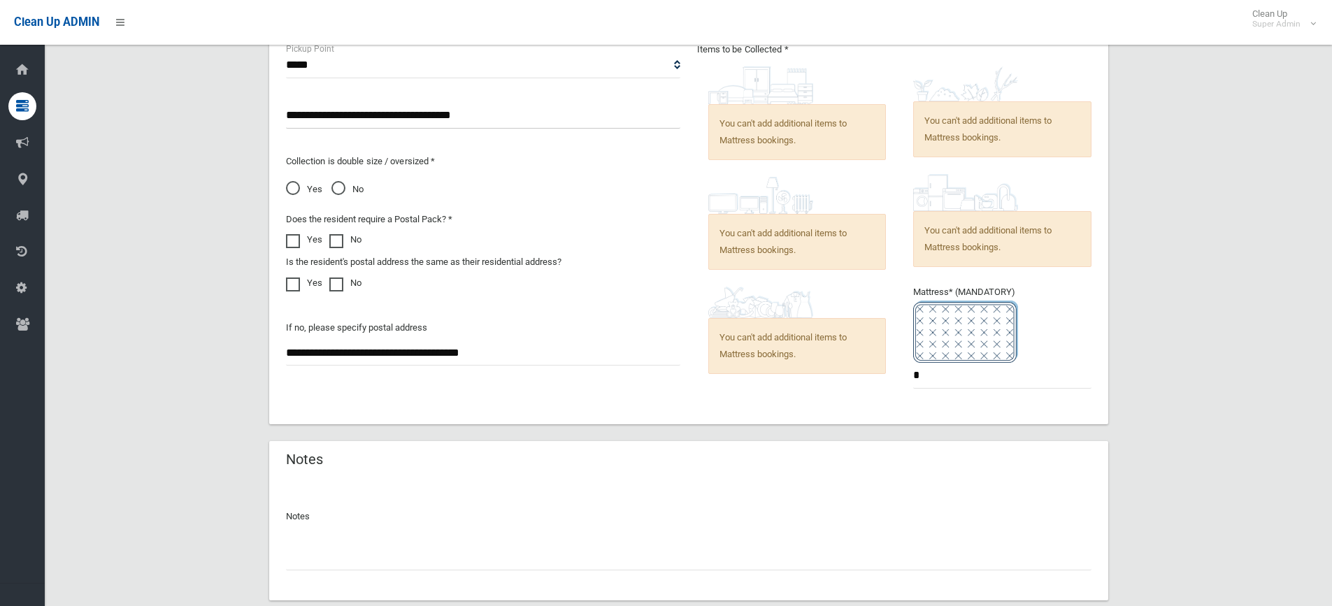
drag, startPoint x: 330, startPoint y: 554, endPoint x: 336, endPoint y: 570, distance: 17.3
click at [333, 557] on input "text" at bounding box center [688, 558] width 805 height 26
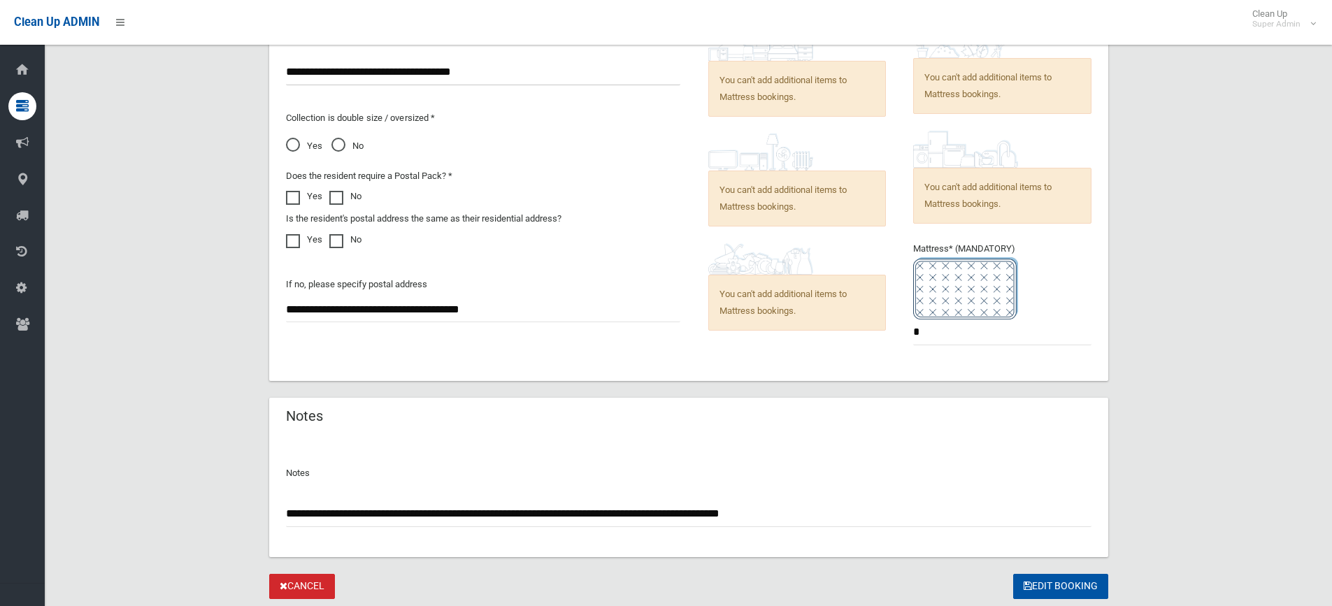
scroll to position [856, 0]
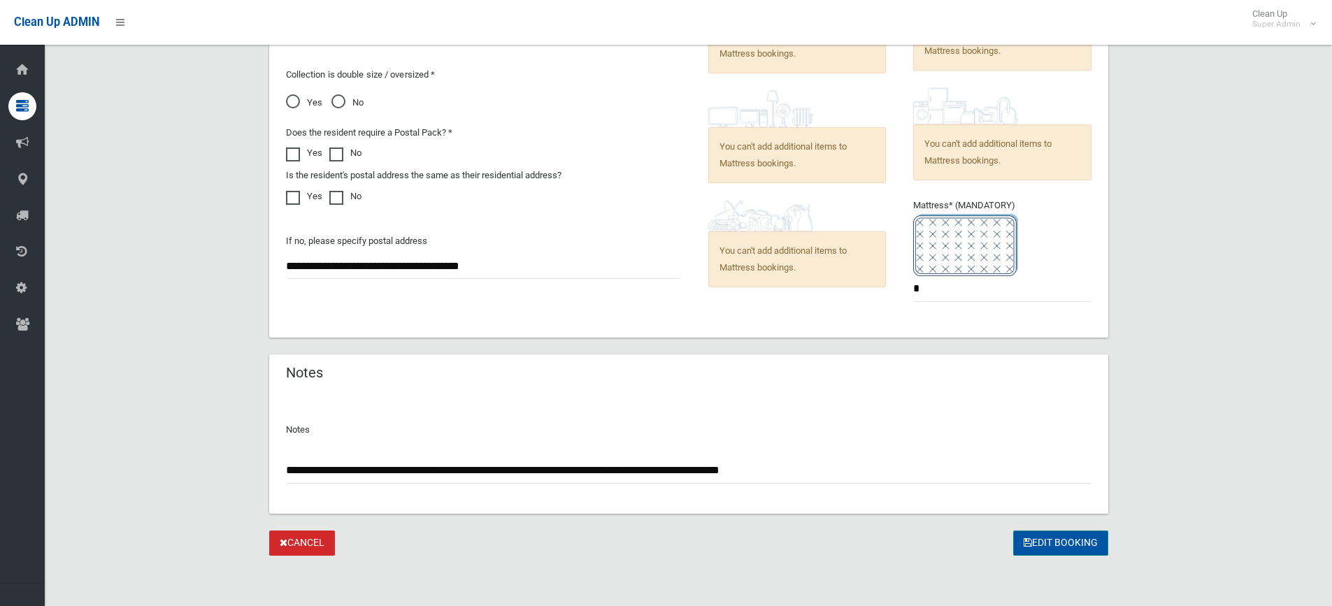
type input "**********"
click at [1062, 540] on button "Edit Booking" at bounding box center [1060, 544] width 95 height 26
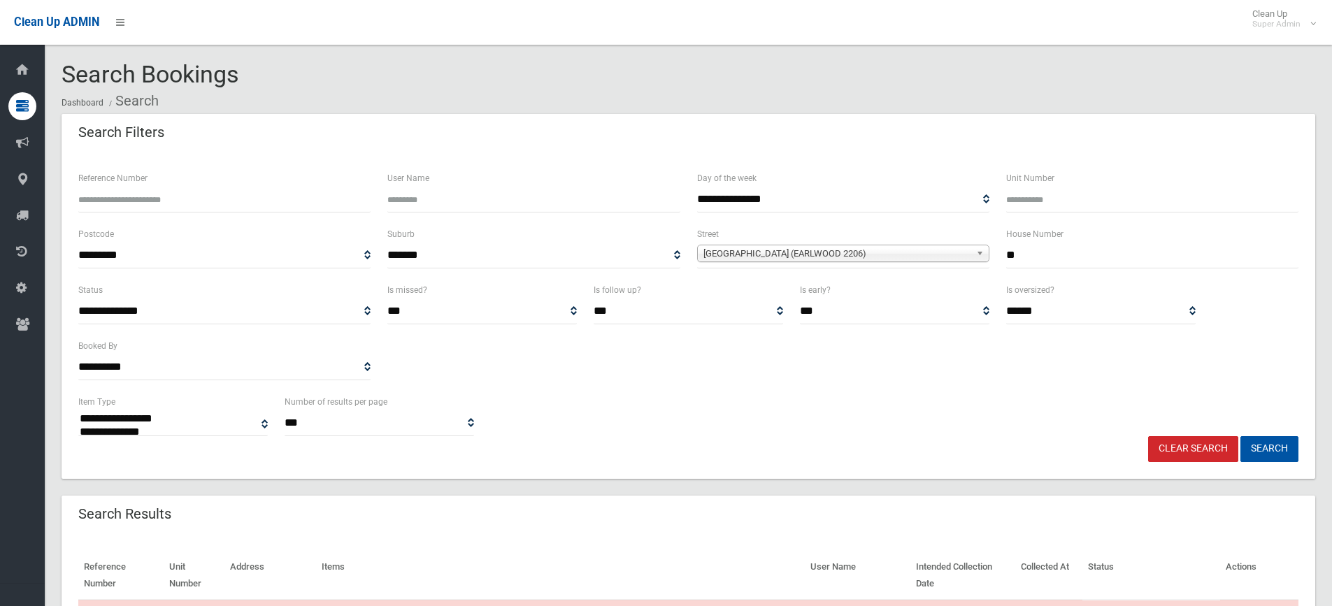
select select
click at [1047, 253] on input "**" at bounding box center [1152, 256] width 292 height 26
click at [1240, 436] on button "Search" at bounding box center [1269, 449] width 58 height 26
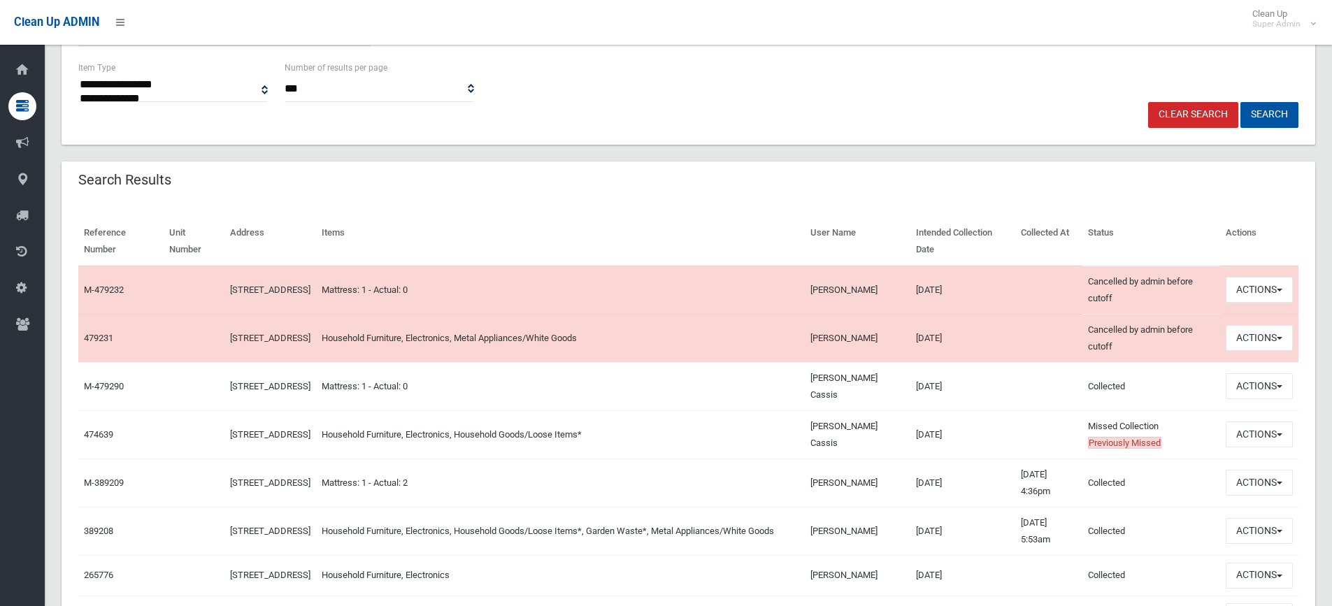
scroll to position [350, 0]
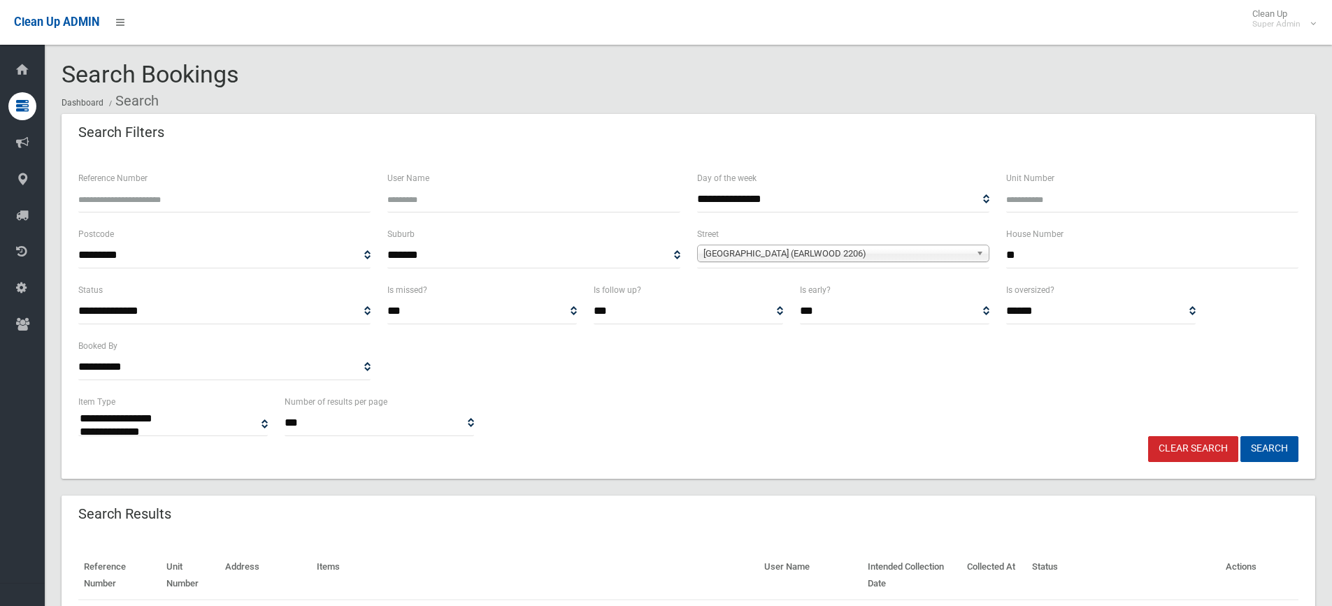
select select
